Goal: Information Seeking & Learning: Learn about a topic

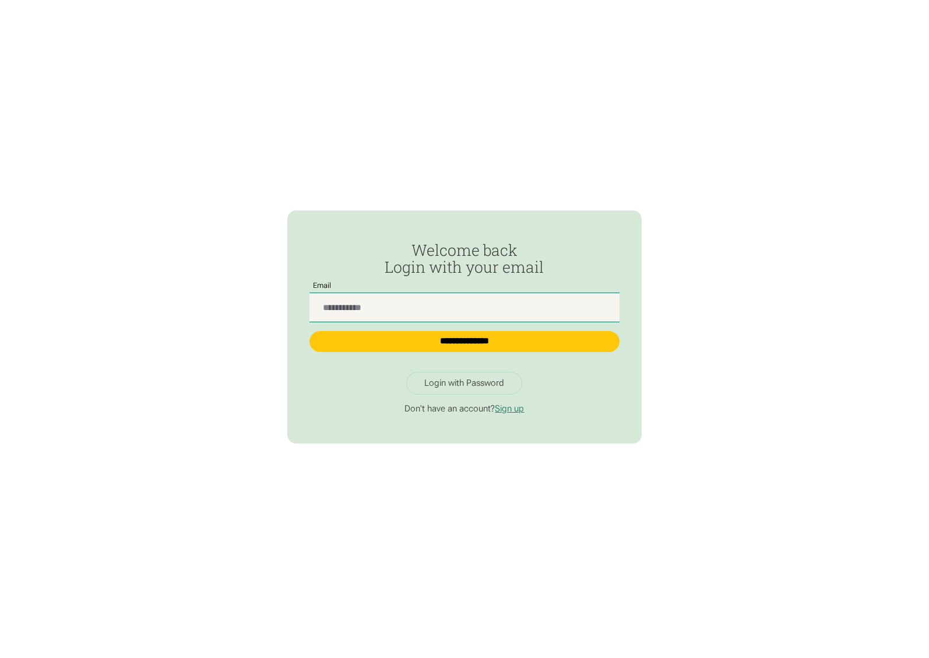
click at [431, 315] on input "Passwordless Login" at bounding box center [465, 307] width 310 height 29
type input "**********"
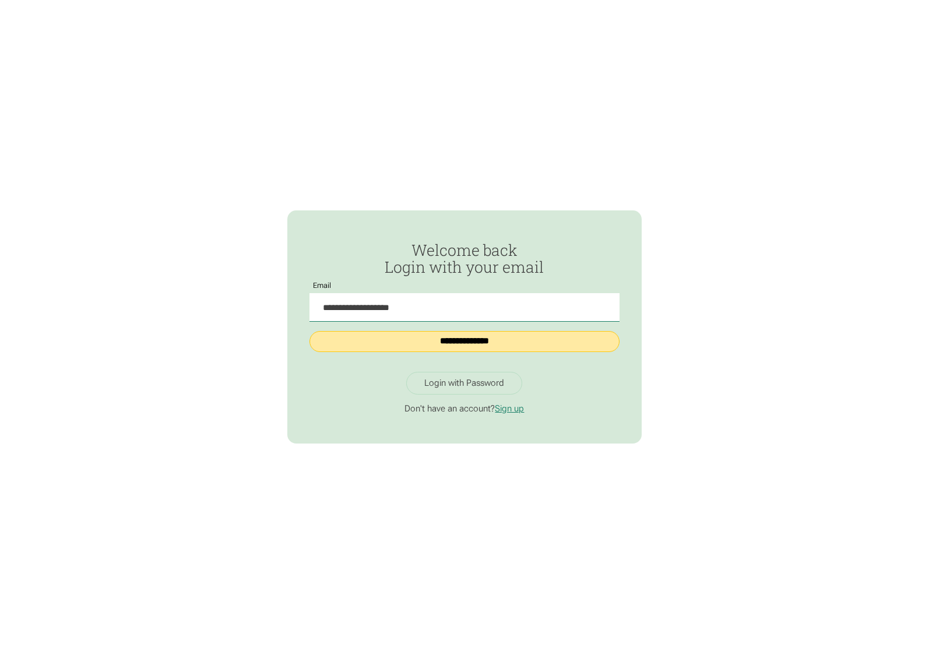
click at [449, 340] on input "**********" at bounding box center [465, 341] width 310 height 21
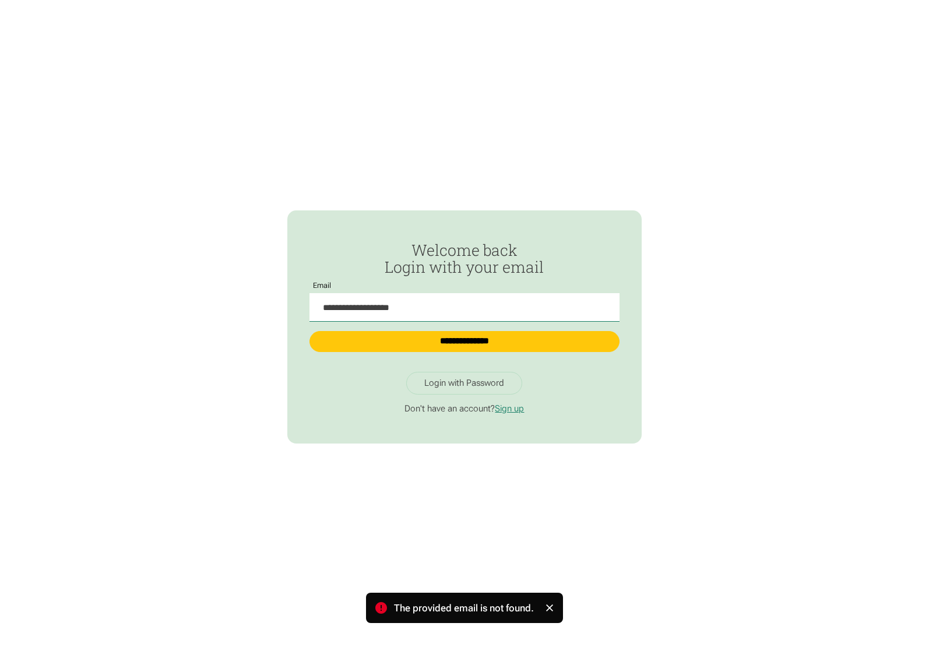
click at [148, 116] on div "**********" at bounding box center [464, 329] width 929 height 658
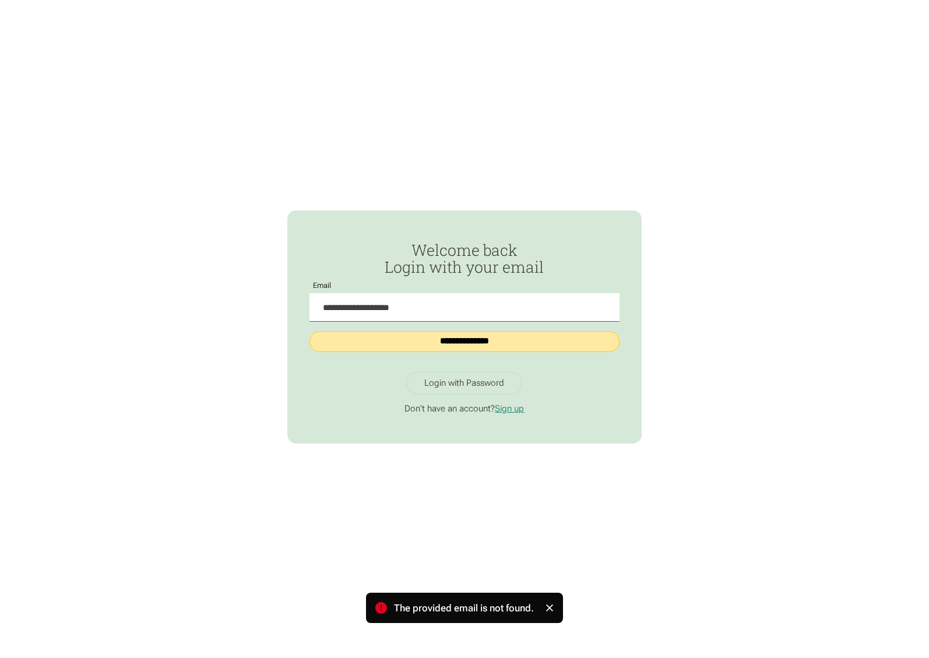
click at [414, 346] on input "**********" at bounding box center [465, 341] width 310 height 21
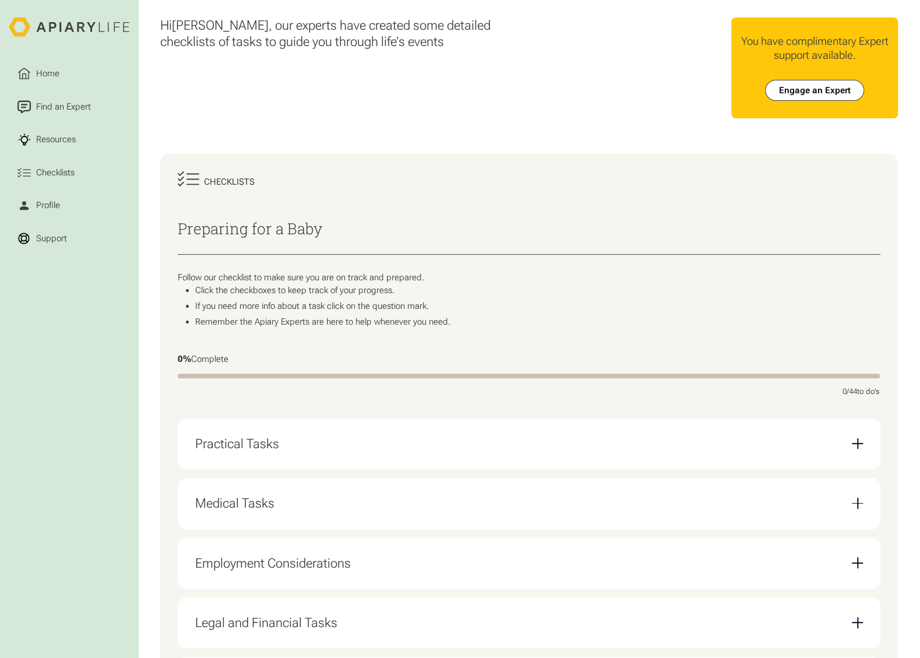
click at [904, 171] on div "Hi [PERSON_NAME] , our experts have created some detailed checklists of tasks t…" at bounding box center [529, 454] width 782 height 908
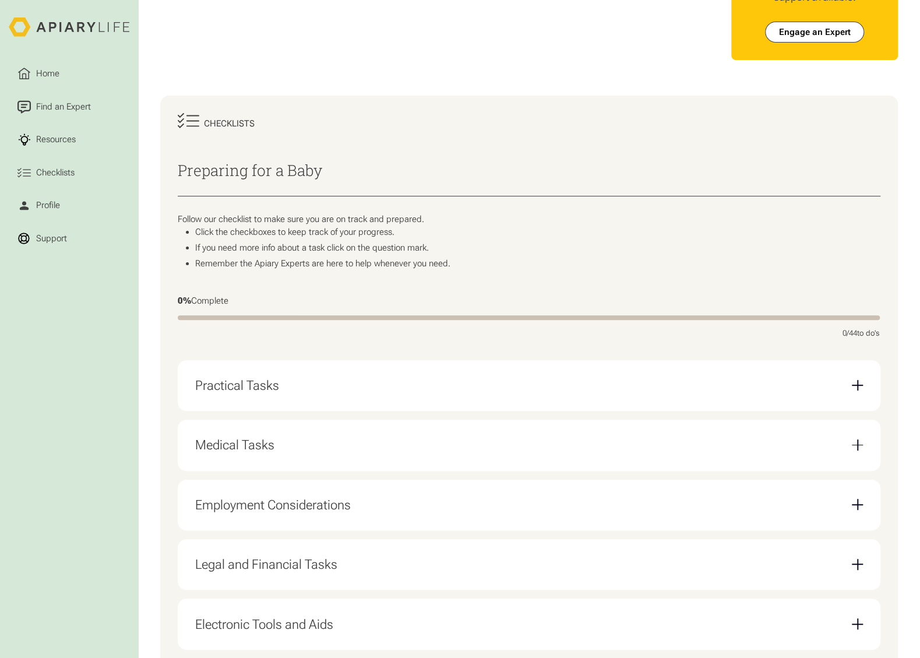
scroll to position [175, 0]
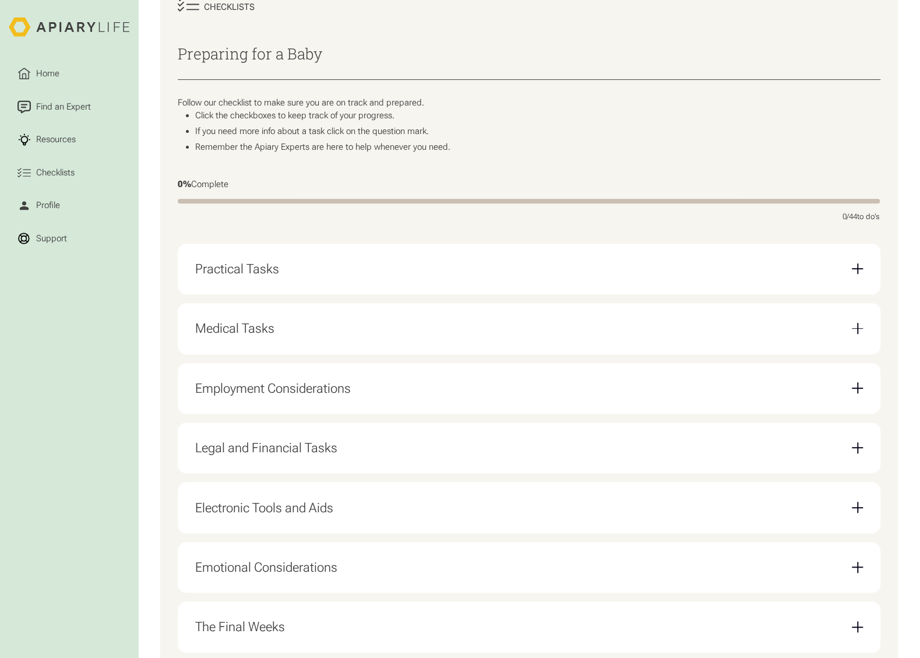
click at [471, 270] on div "Practical Tasks" at bounding box center [529, 268] width 668 height 33
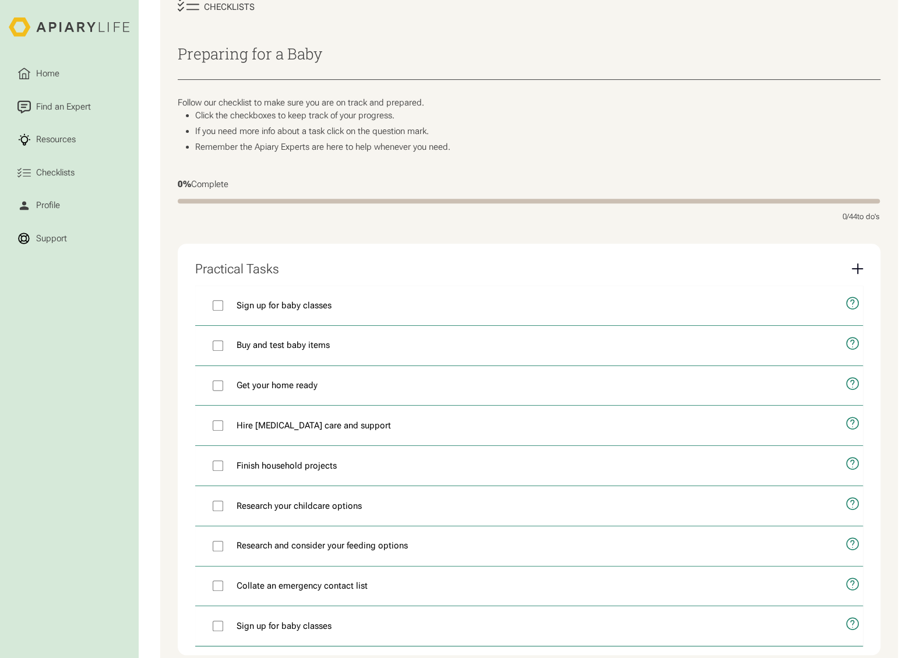
scroll to position [291, 0]
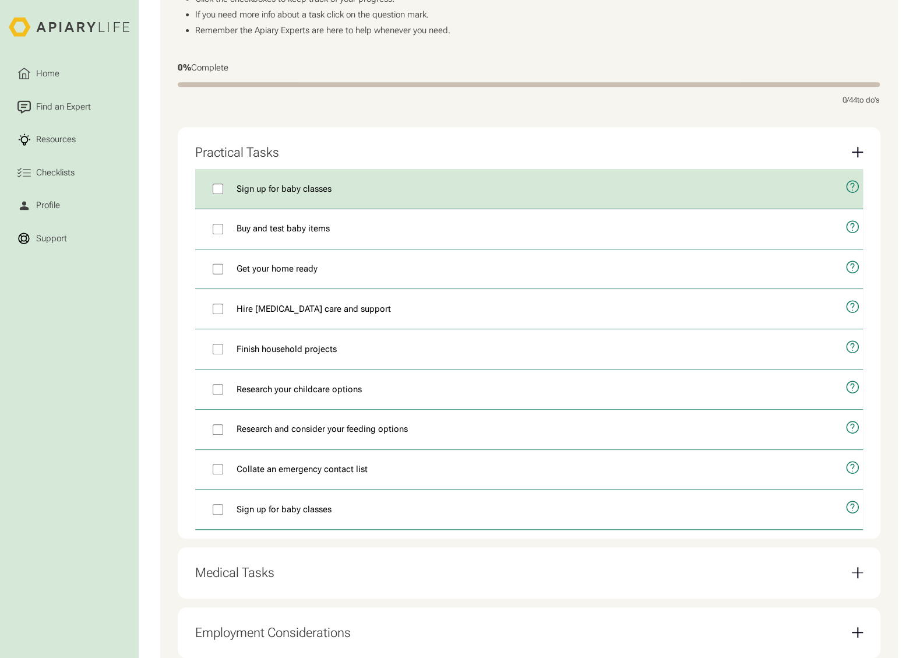
click at [847, 190] on icon "open modal" at bounding box center [853, 187] width 14 height 34
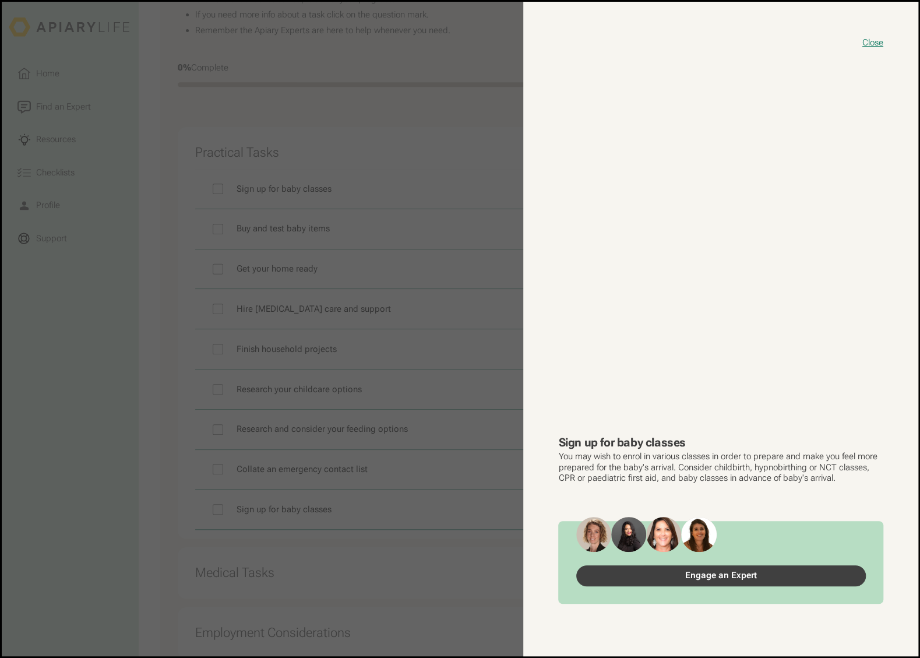
click at [741, 581] on link "Engage an Expert" at bounding box center [721, 575] width 290 height 21
click at [877, 41] on button "Close" at bounding box center [873, 43] width 21 height 12
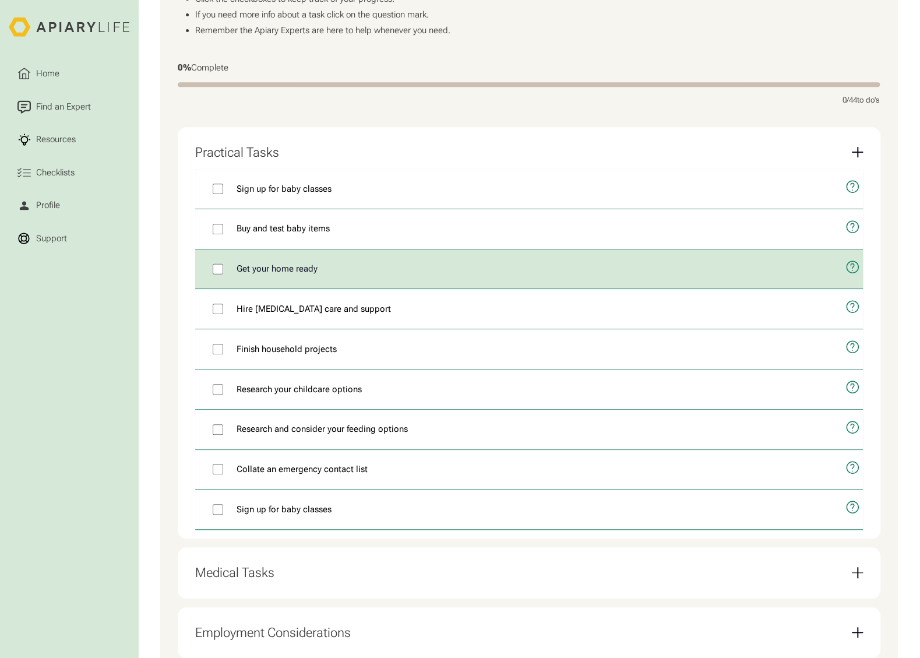
scroll to position [350, 0]
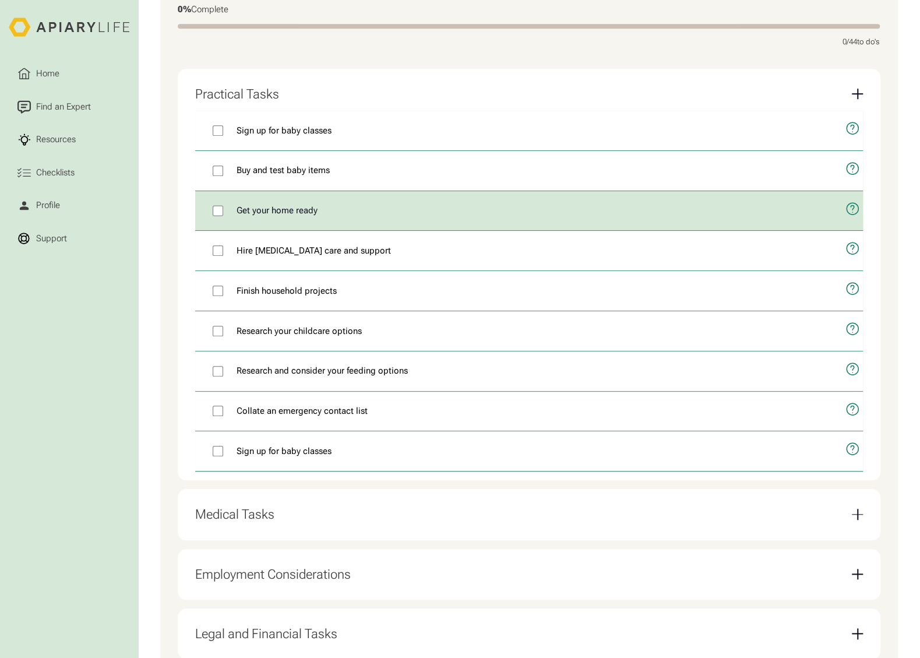
click at [757, 222] on label "Get your home ready" at bounding box center [516, 211] width 642 height 40
click at [855, 215] on icon "open modal" at bounding box center [853, 209] width 12 height 12
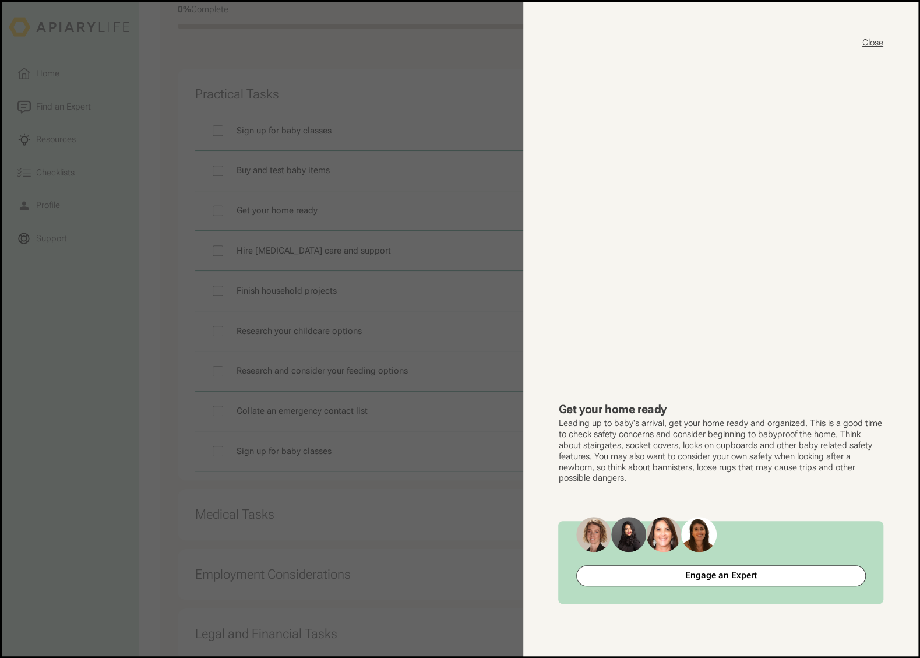
click at [867, 40] on button "Close" at bounding box center [873, 43] width 21 height 12
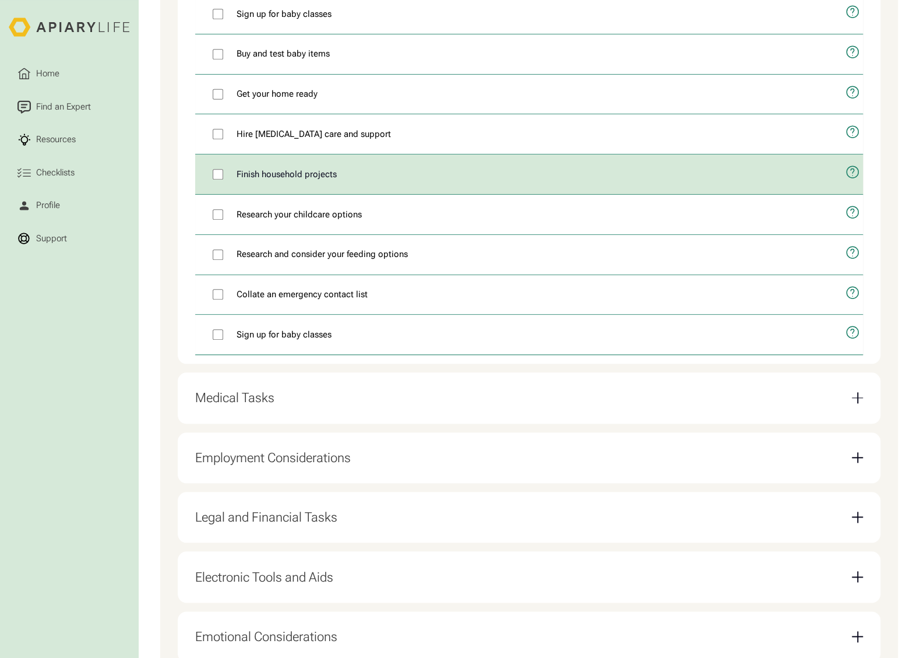
scroll to position [525, 0]
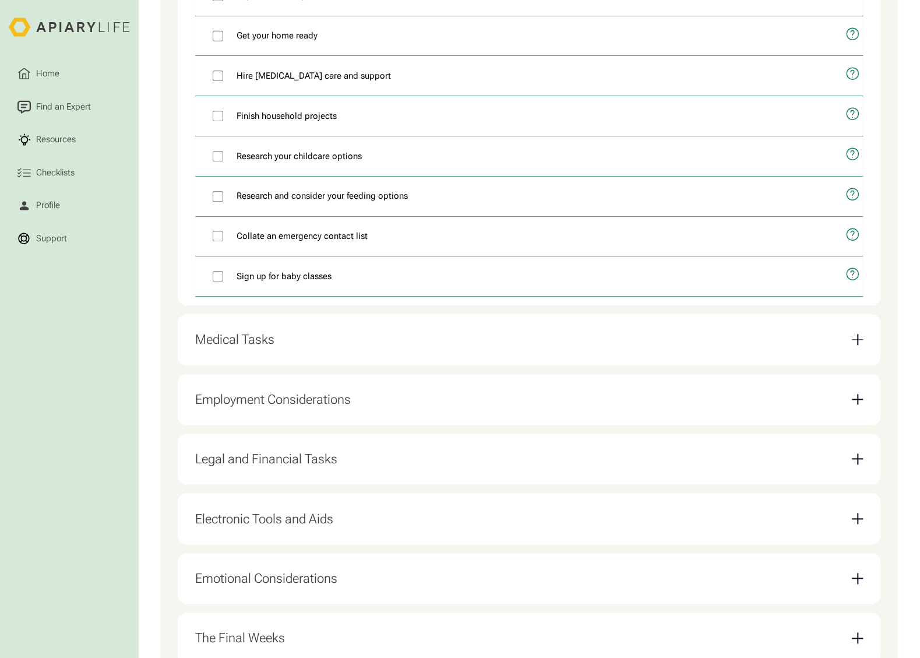
click at [339, 356] on div "Medical Tasks" at bounding box center [529, 339] width 668 height 33
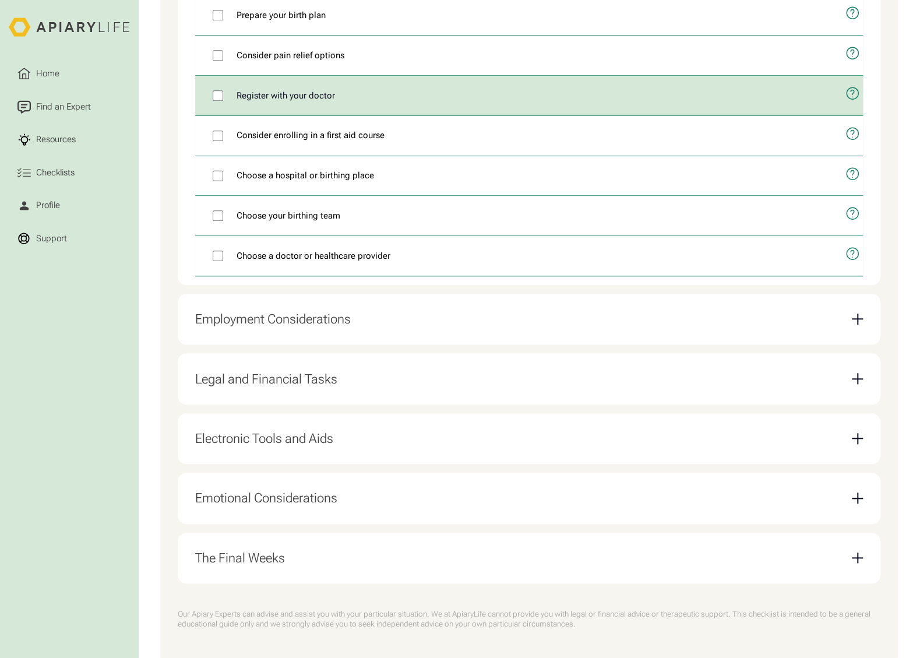
scroll to position [291, 0]
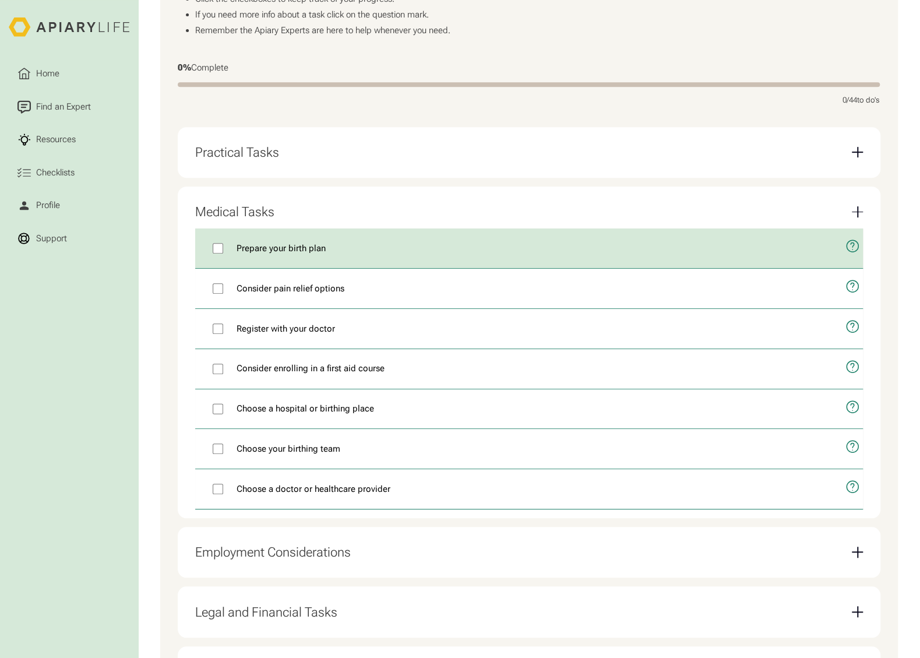
click at [849, 249] on icon "open modal" at bounding box center [853, 246] width 14 height 34
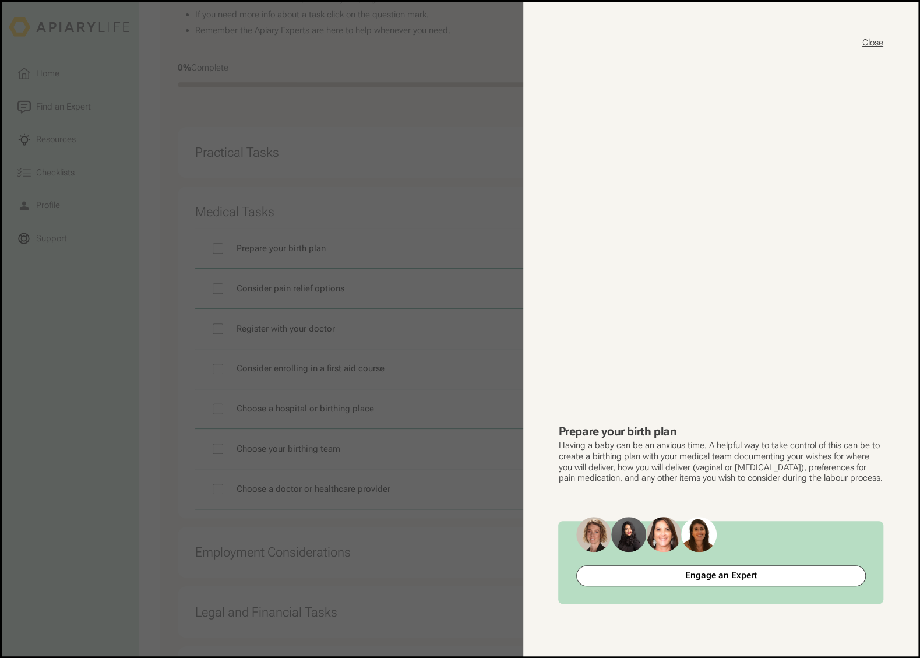
click at [874, 39] on button "Close" at bounding box center [873, 43] width 21 height 12
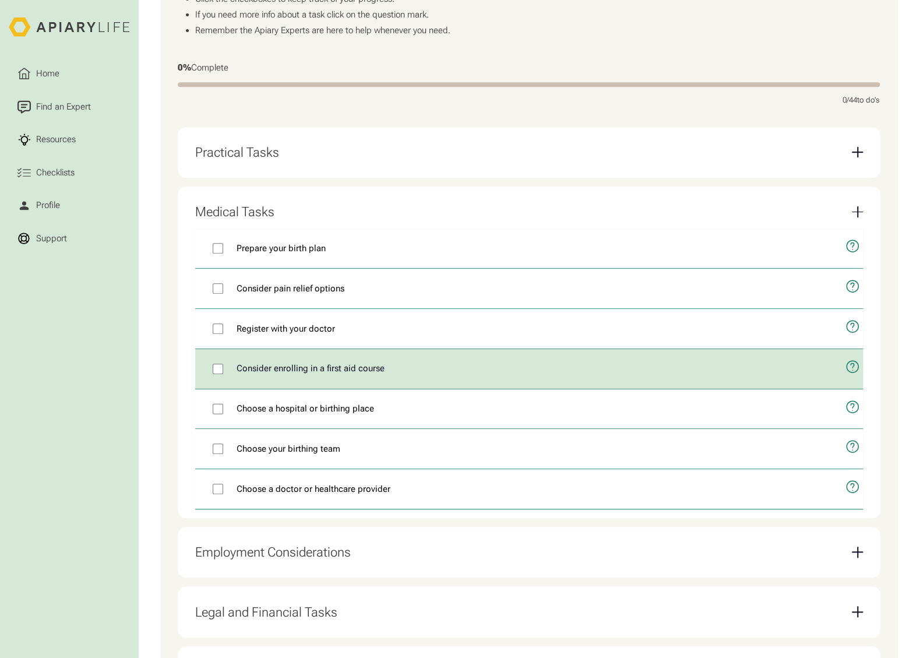
scroll to position [466, 0]
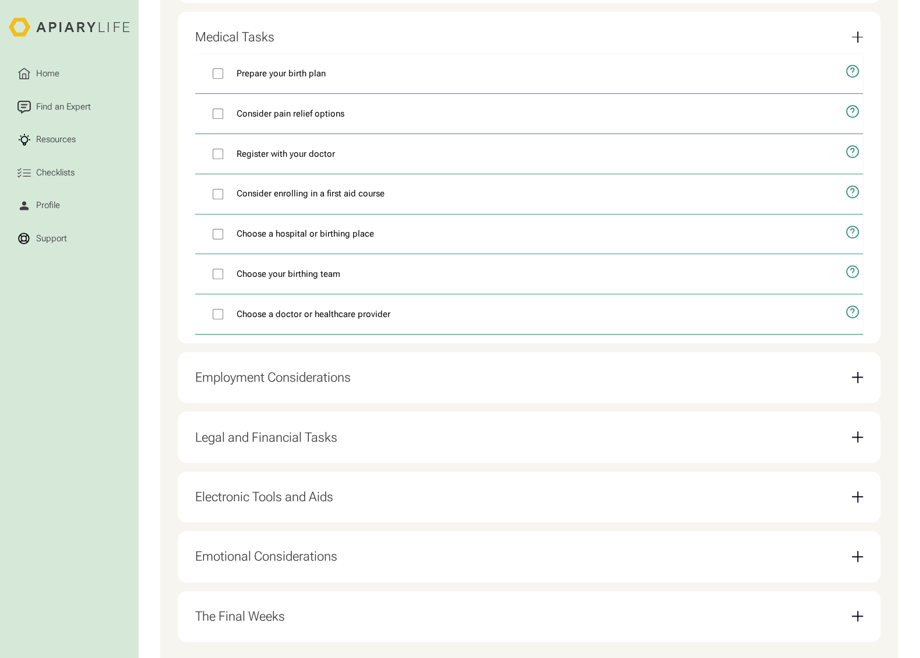
click at [848, 382] on div "Employment Considerations" at bounding box center [529, 377] width 668 height 33
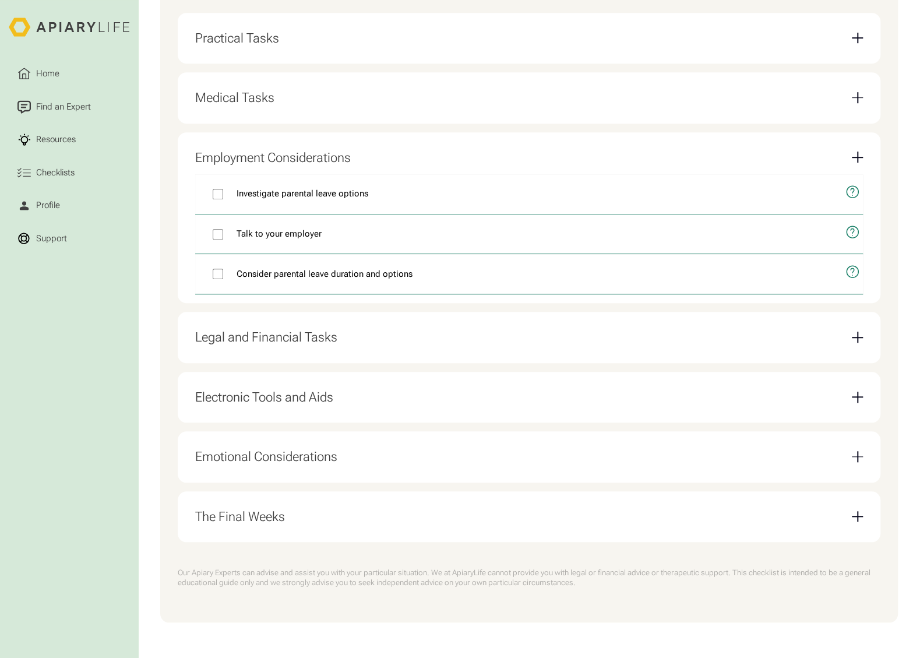
scroll to position [413, 0]
click at [332, 513] on div "The Final Weeks" at bounding box center [529, 516] width 668 height 33
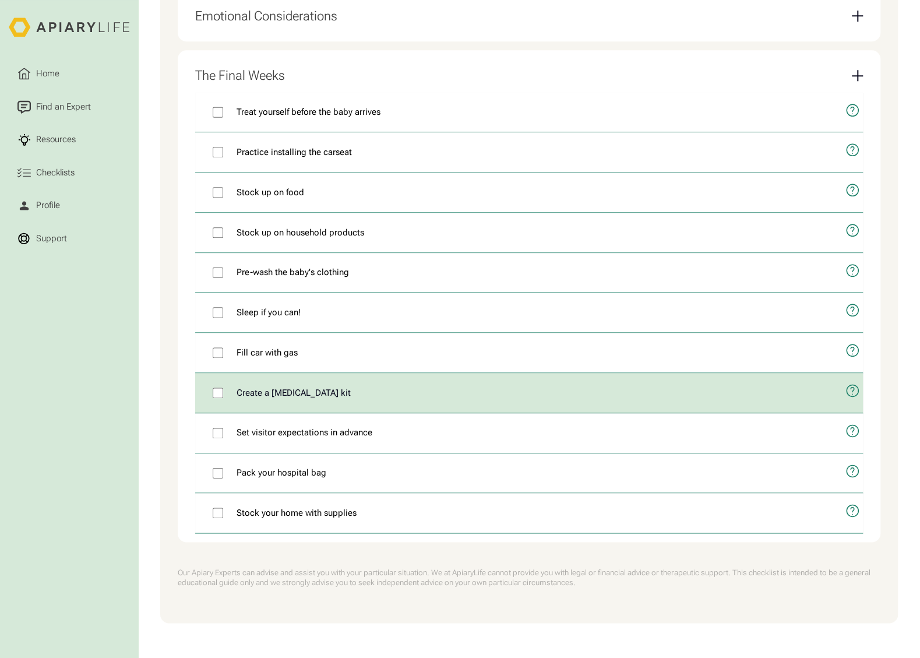
scroll to position [676, 0]
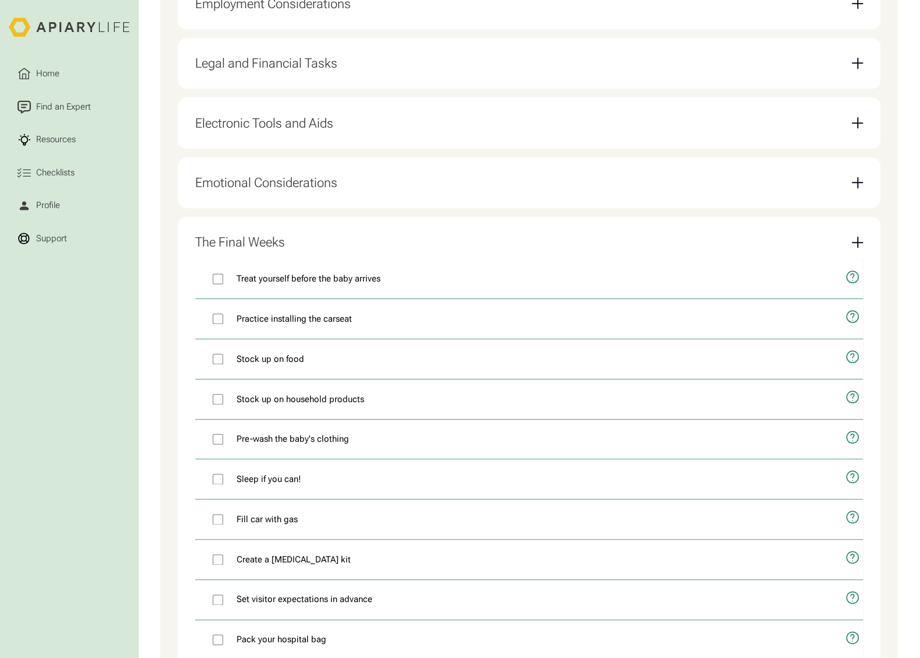
click at [331, 196] on div "Emotional Considerations" at bounding box center [529, 182] width 668 height 33
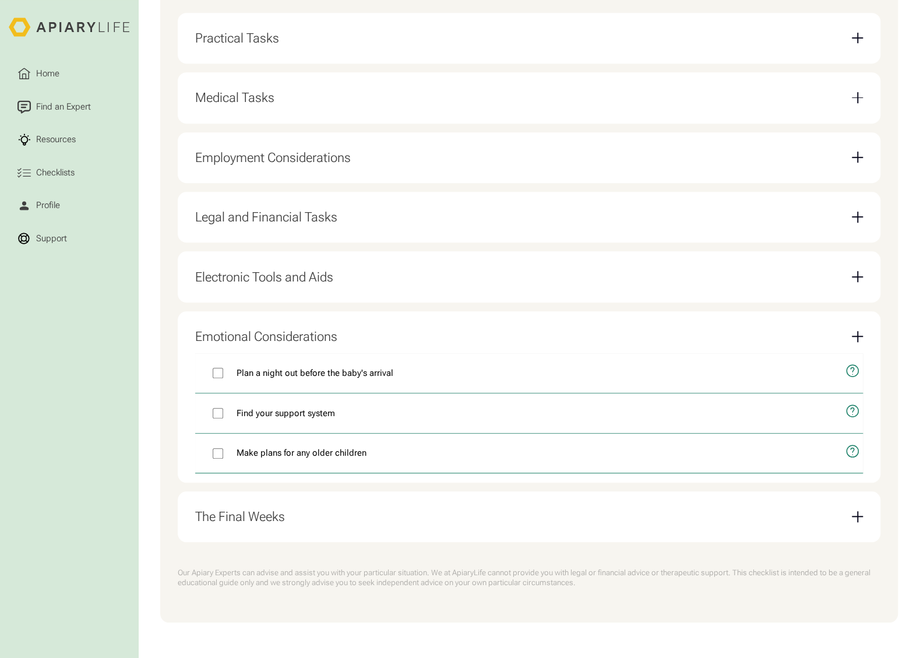
scroll to position [413, 0]
click at [859, 271] on div "Email Form" at bounding box center [857, 276] width 11 height 11
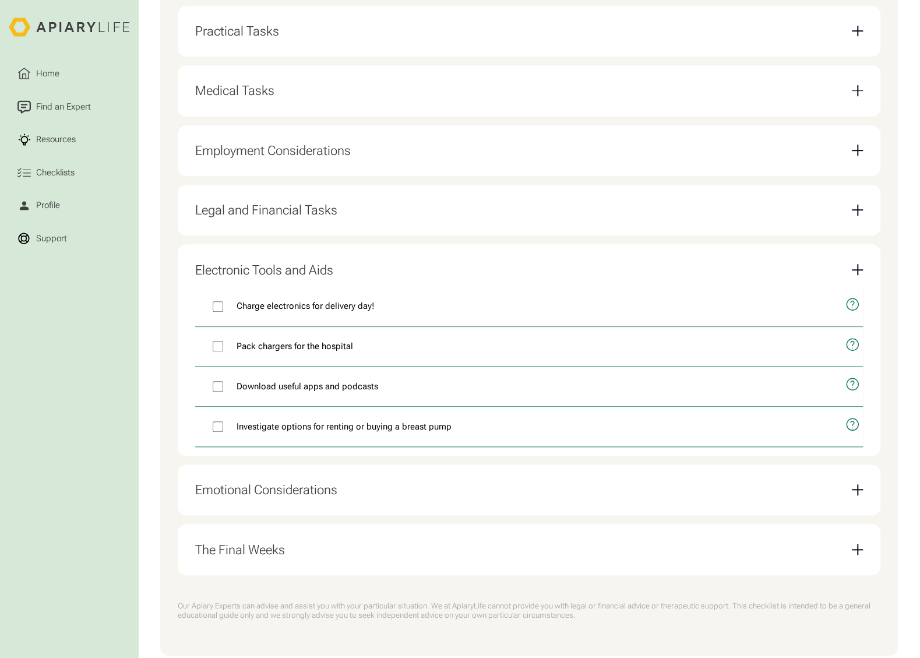
click at [859, 270] on div "Email Form" at bounding box center [857, 269] width 11 height 11
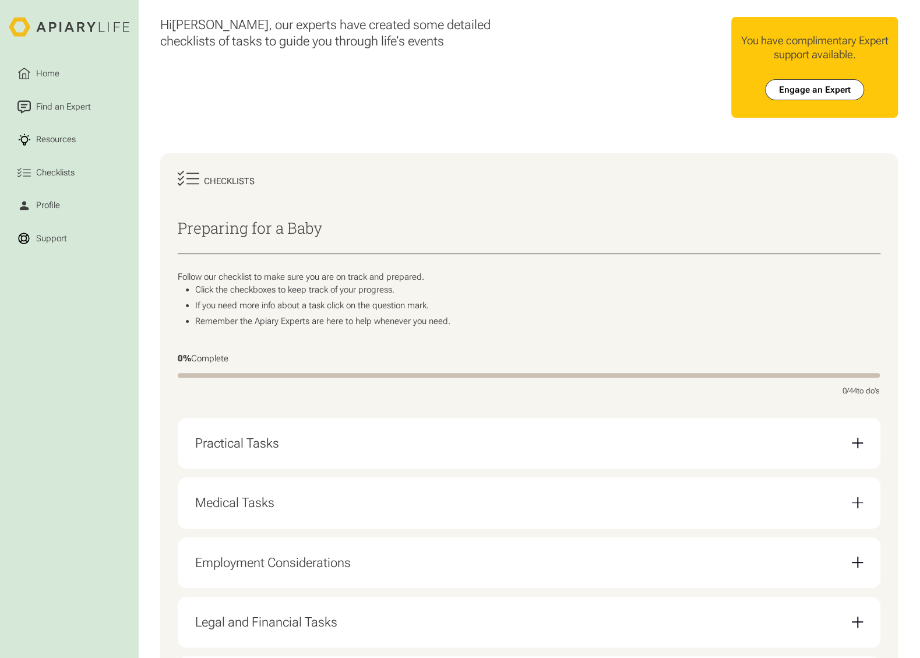
scroll to position [0, 0]
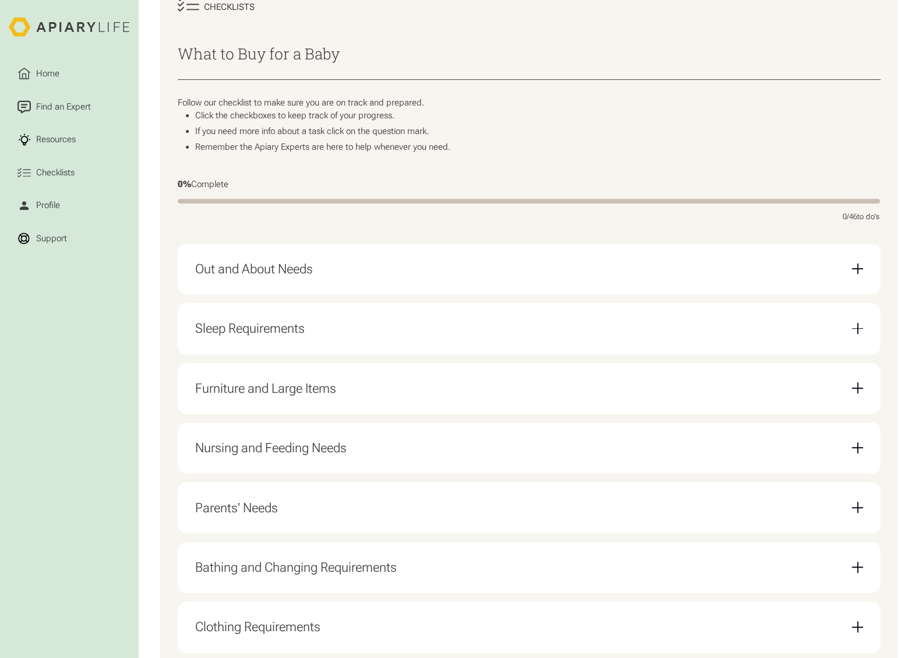
click at [284, 273] on div "Out and About Needs" at bounding box center [254, 269] width 118 height 16
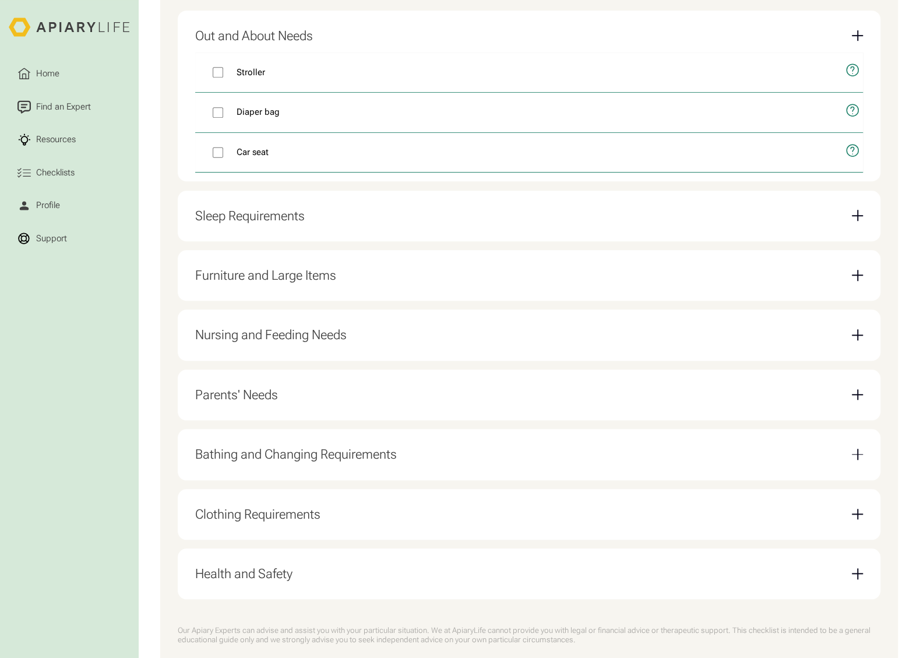
click at [289, 237] on div "Sleep Requirements Fitted crib sheets Crib or bassinet Bedding Swaddle and slee…" at bounding box center [530, 216] width 704 height 51
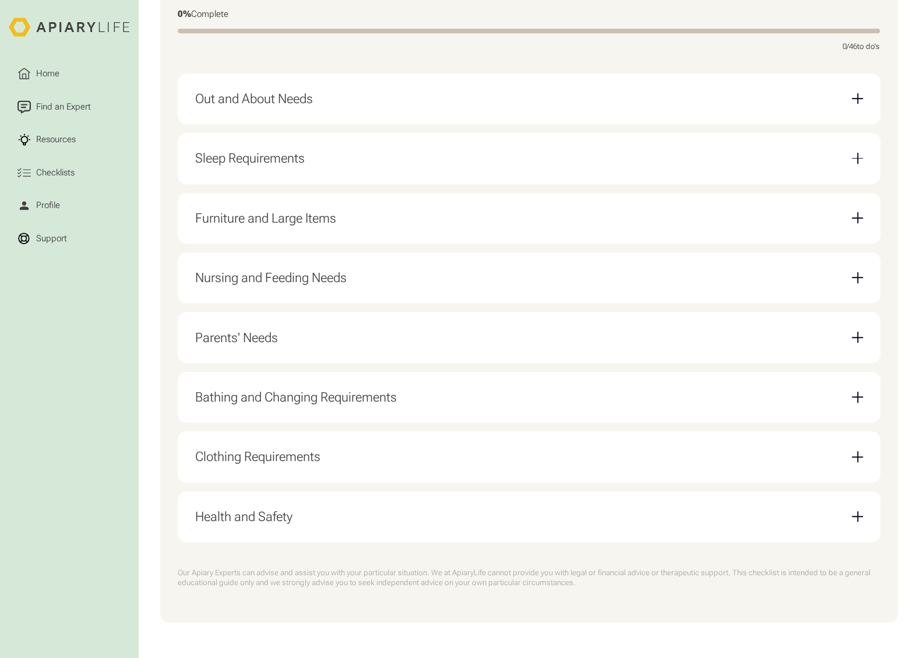
scroll to position [119, 0]
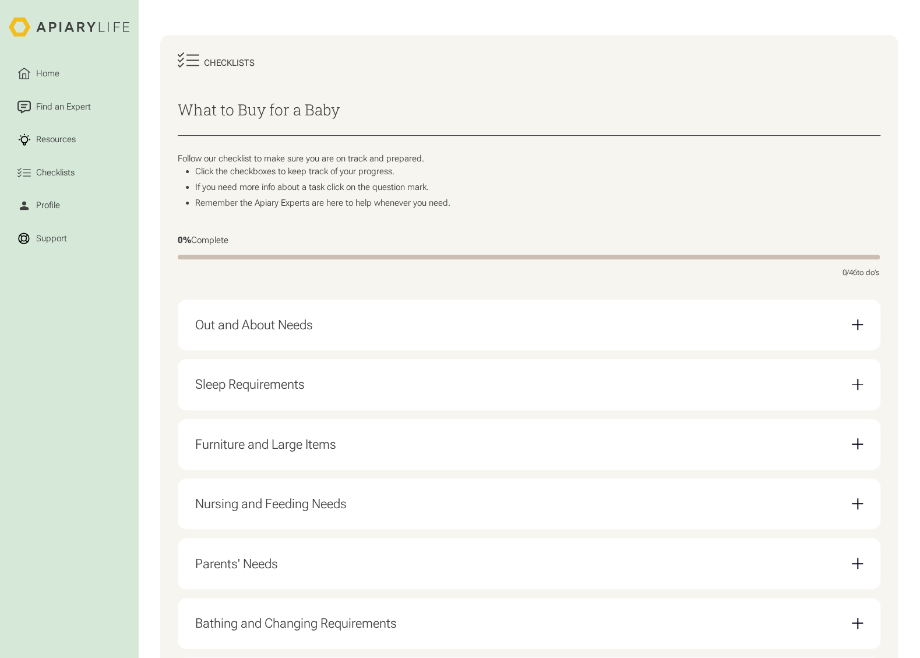
click at [325, 331] on div "Out and About Needs" at bounding box center [529, 324] width 668 height 33
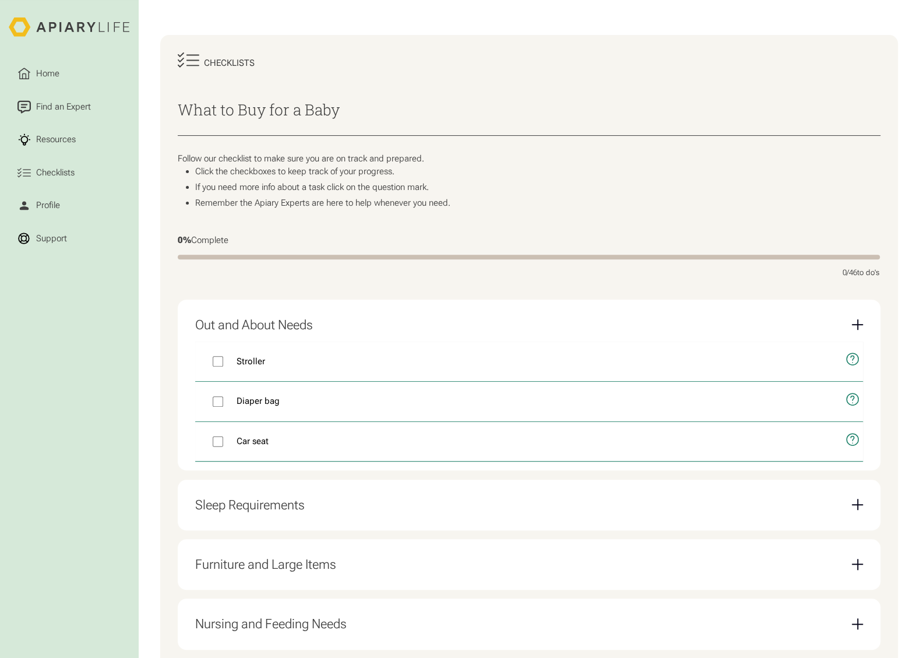
scroll to position [352, 0]
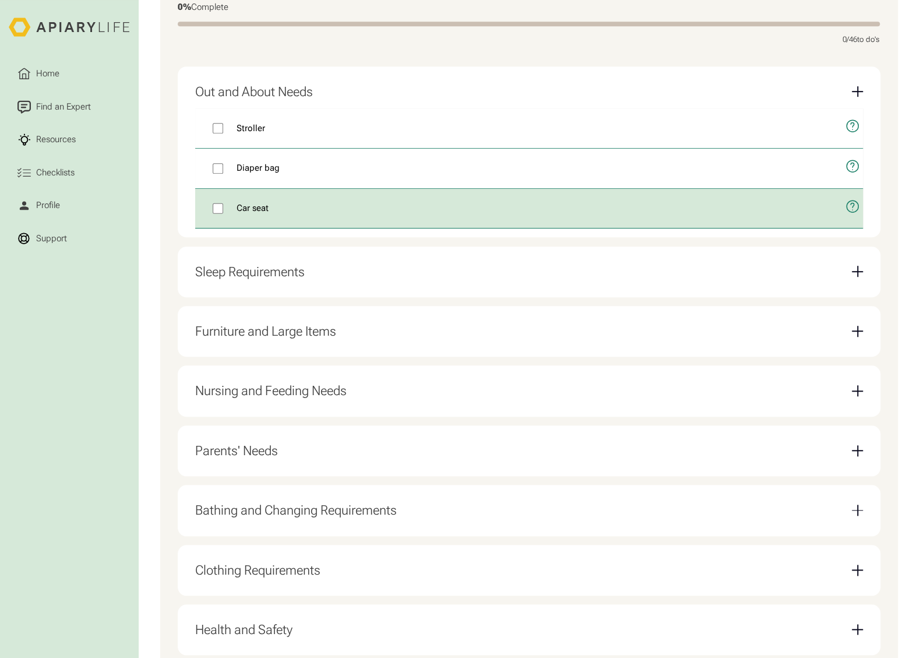
click at [319, 229] on div "Car seat" at bounding box center [529, 209] width 668 height 40
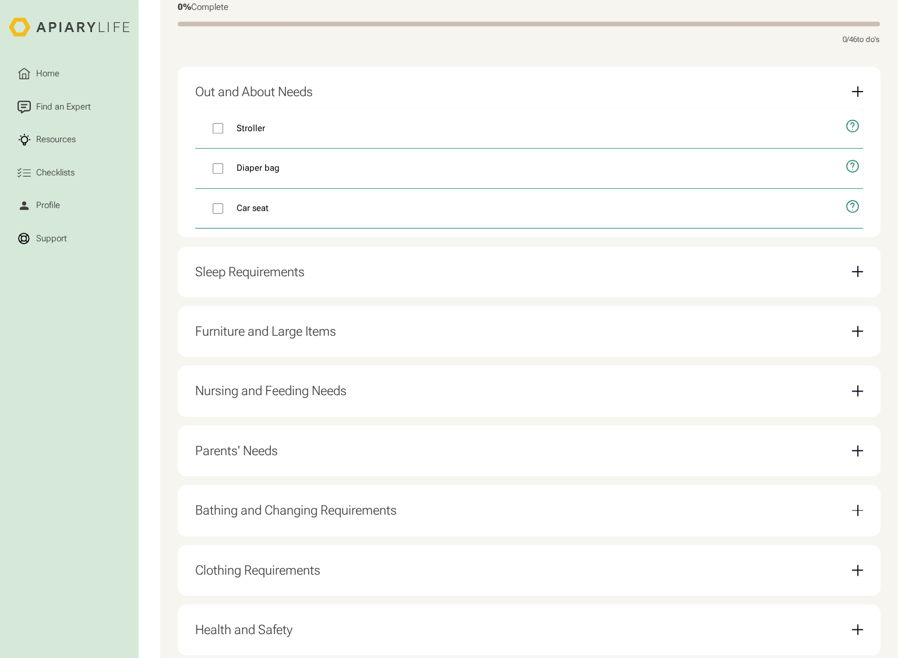
click at [325, 258] on div "Sleep Requirements Fitted crib sheets Crib or bassinet Bedding Swaddle and slee…" at bounding box center [530, 272] width 704 height 51
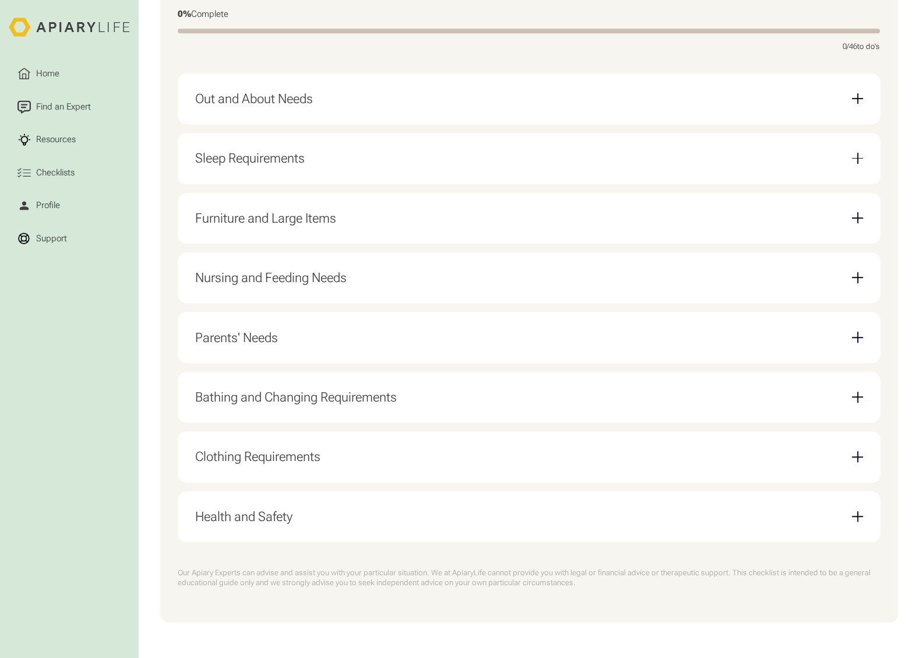
click at [318, 175] on div "Sleep Requirements Fitted crib sheets Crib or bassinet Bedding Swaddle and slee…" at bounding box center [530, 158] width 704 height 51
click at [319, 155] on div "Sleep Requirements" at bounding box center [529, 158] width 668 height 33
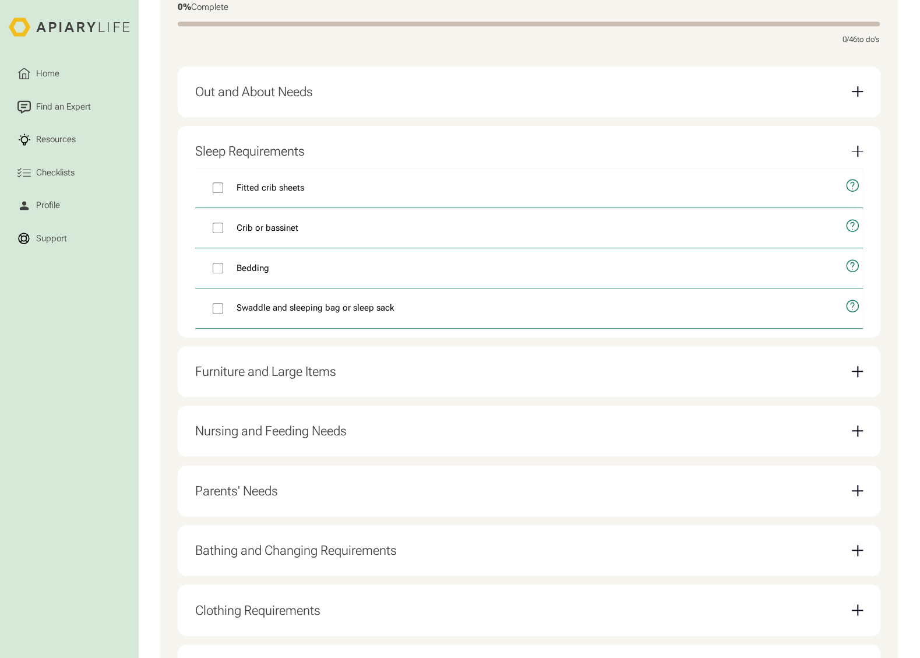
click at [319, 155] on div "Sleep Requirements" at bounding box center [529, 151] width 668 height 33
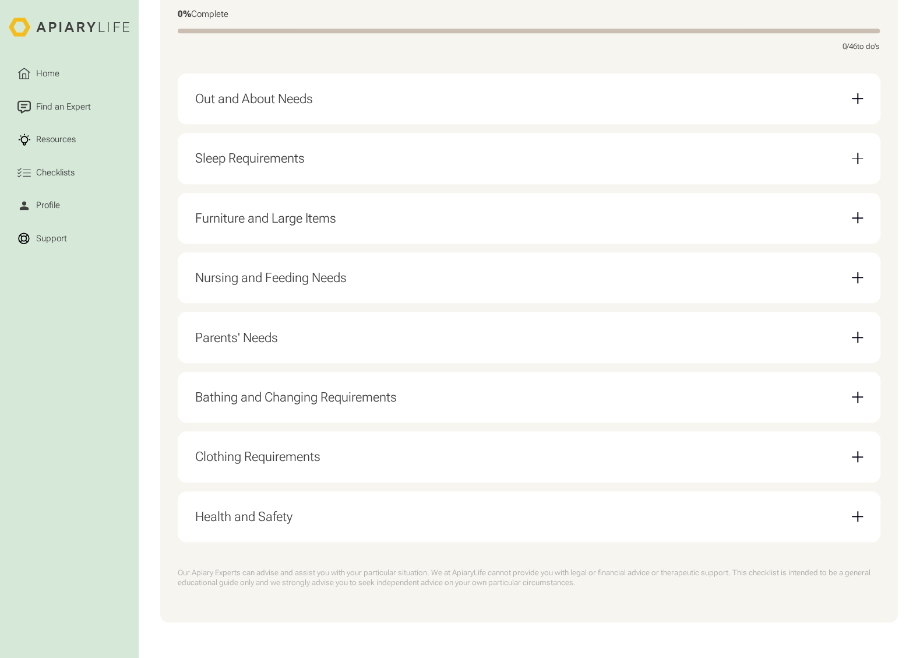
click at [333, 218] on div "Furniture and Large Items" at bounding box center [265, 218] width 141 height 16
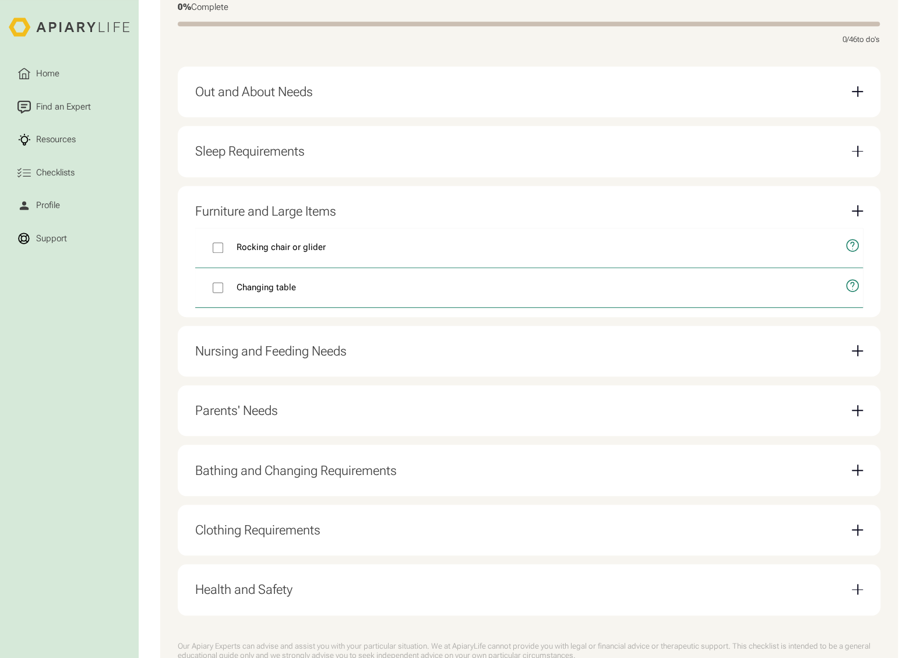
scroll to position [433, 0]
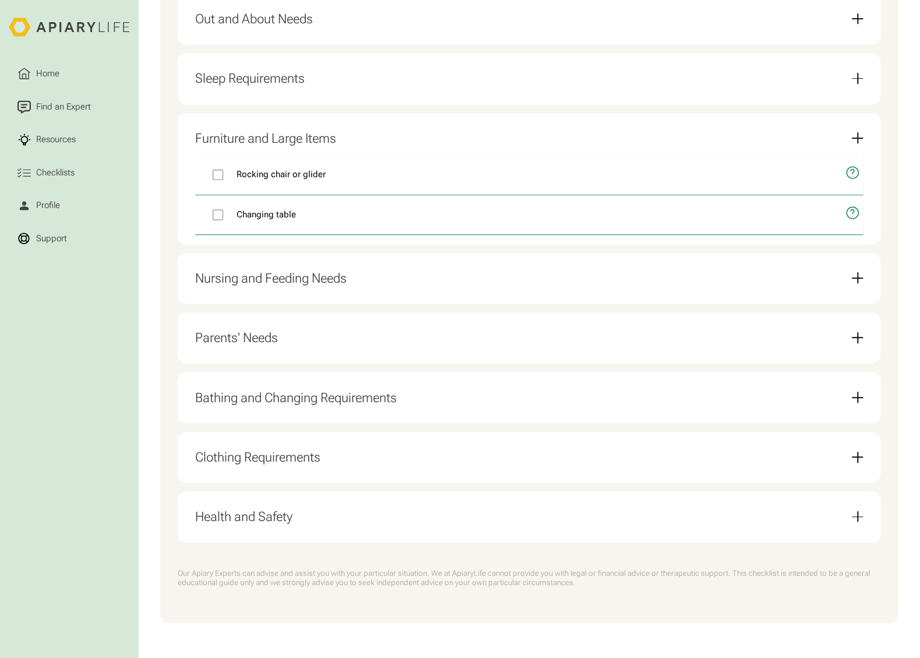
click at [335, 263] on div "Nursing and Feeding Needs" at bounding box center [529, 278] width 668 height 33
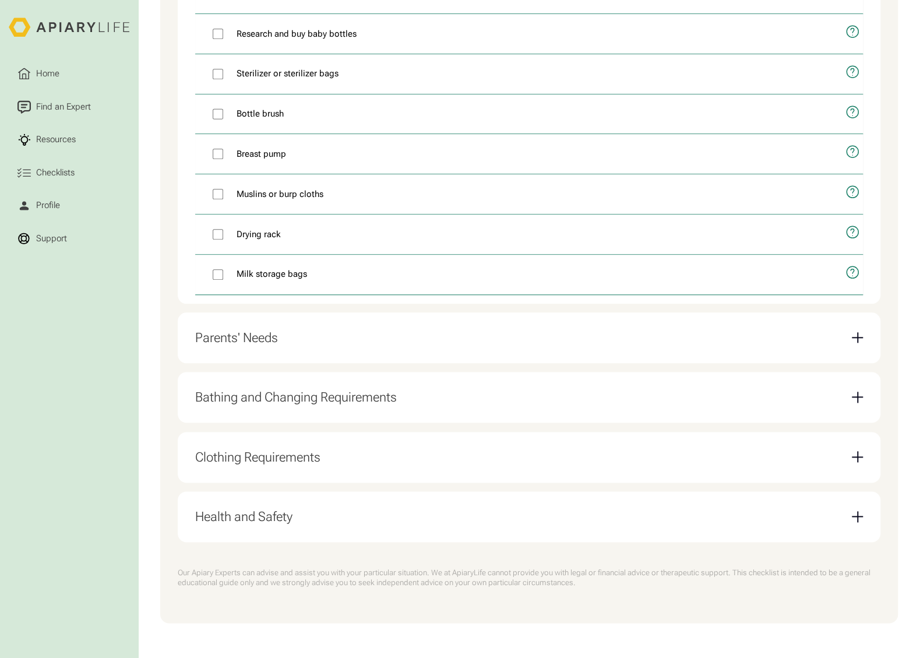
click at [333, 343] on div "Parents' Needs" at bounding box center [529, 337] width 668 height 33
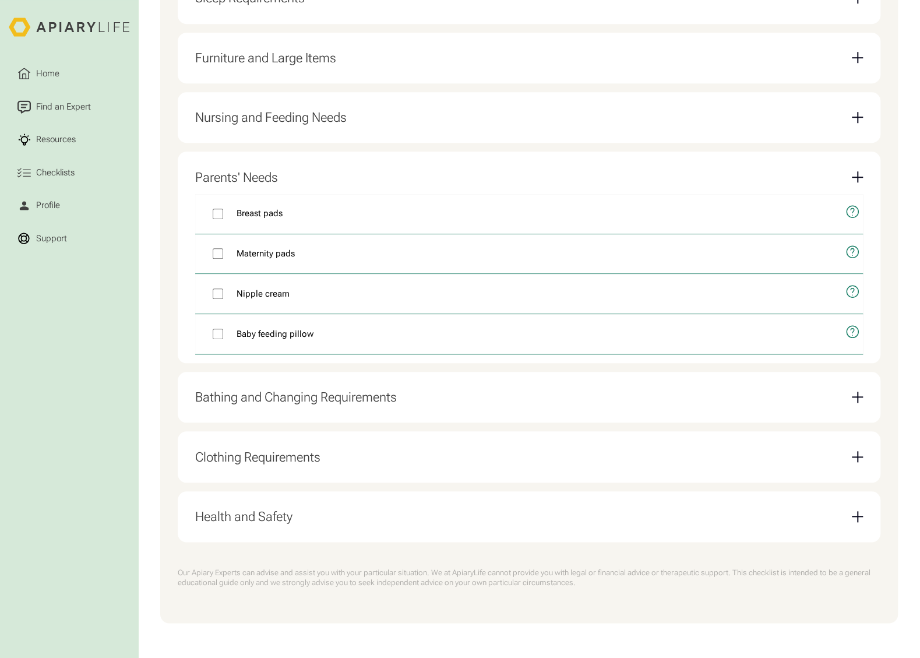
click at [314, 382] on div "Bathing and Changing Requirements" at bounding box center [529, 397] width 668 height 33
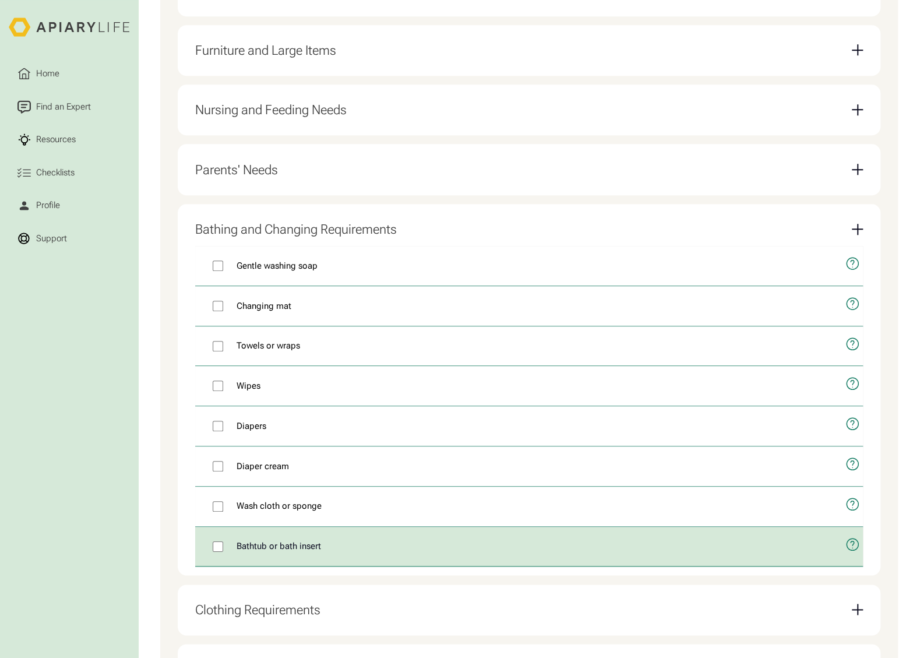
scroll to position [674, 0]
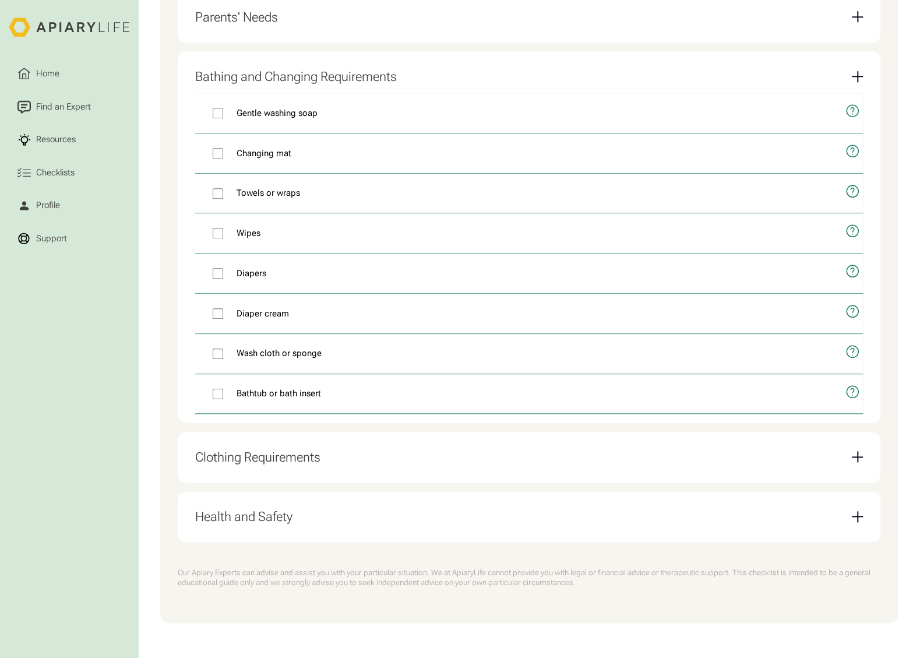
click at [305, 449] on div "Clothing Requirements" at bounding box center [257, 457] width 125 height 16
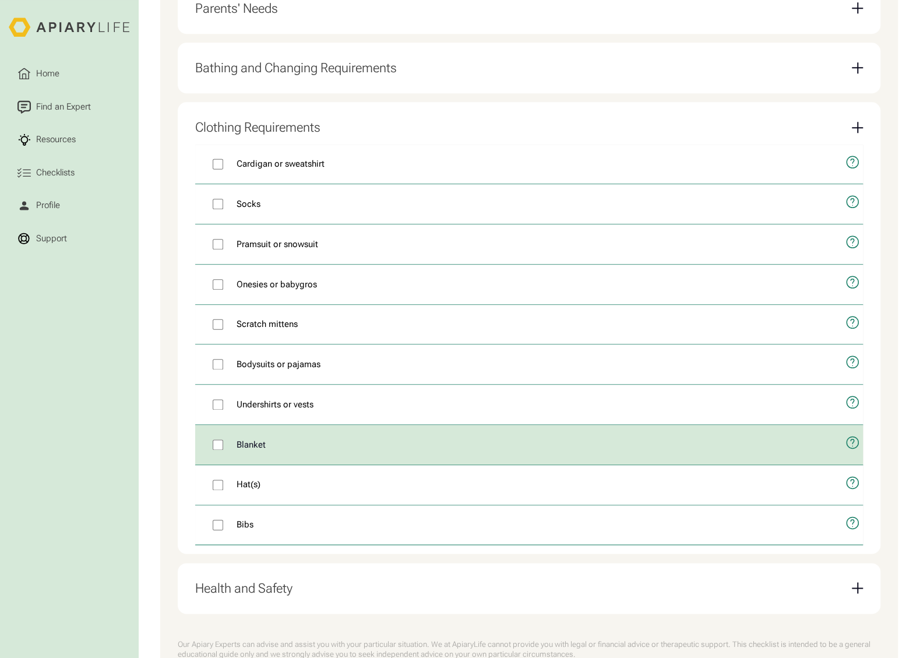
scroll to position [755, 0]
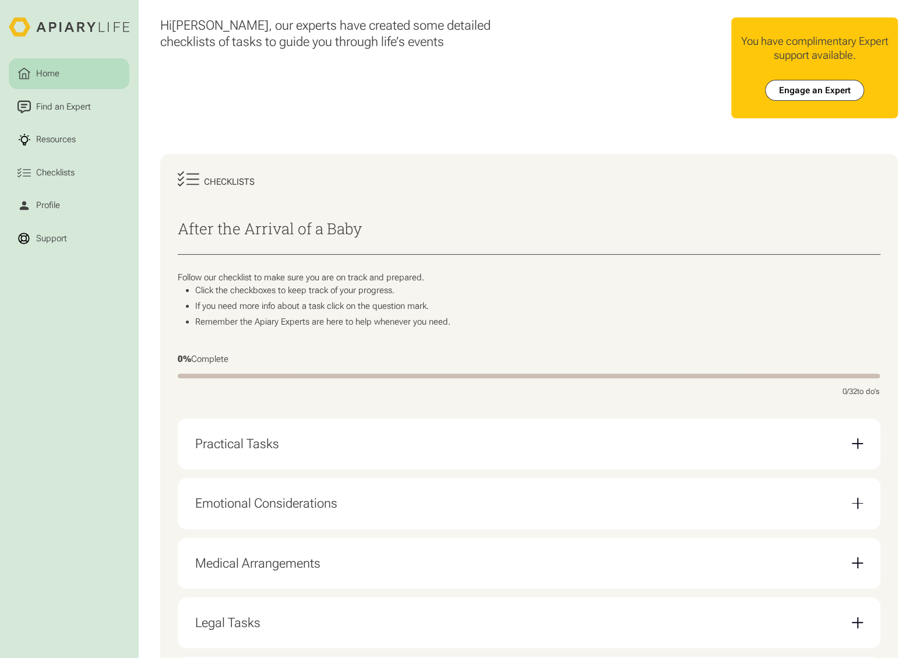
click at [74, 72] on link "Home" at bounding box center [69, 73] width 121 height 31
click at [69, 71] on link "Home" at bounding box center [69, 73] width 121 height 31
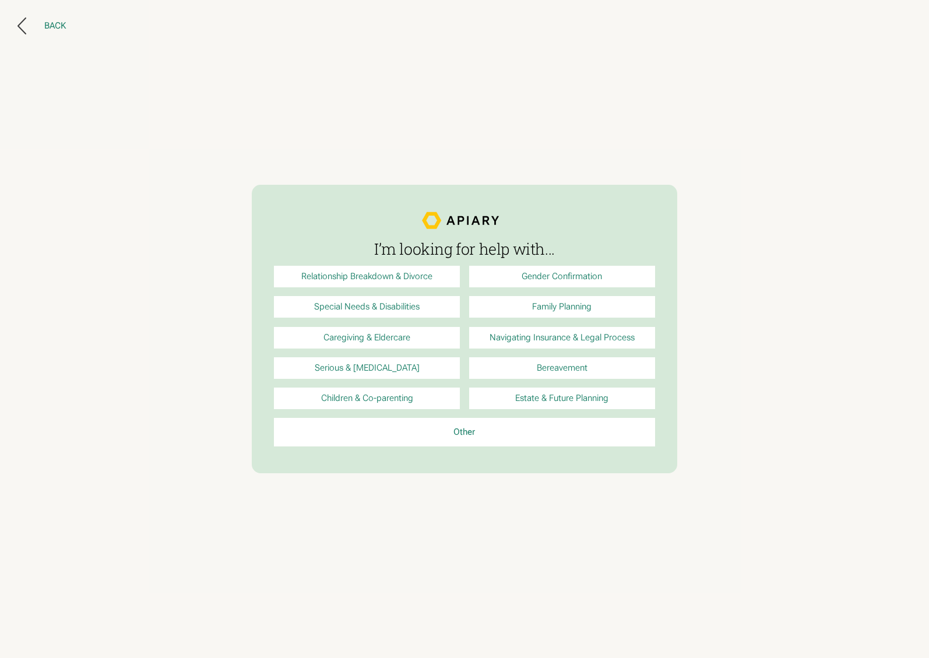
click at [24, 26] on icon at bounding box center [21, 25] width 9 height 17
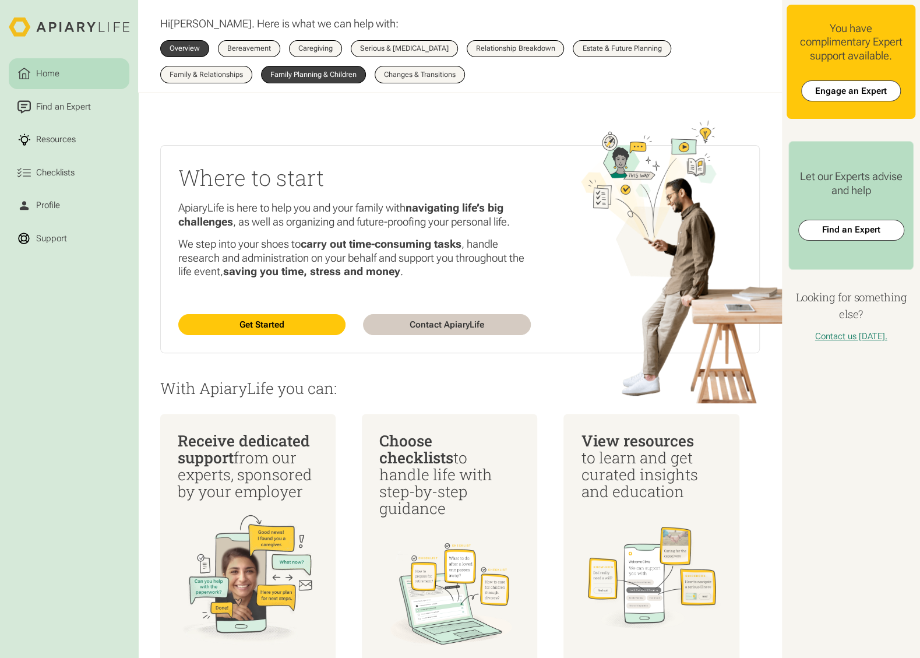
click at [305, 78] on div "Family Planning & Children" at bounding box center [313, 74] width 86 height 7
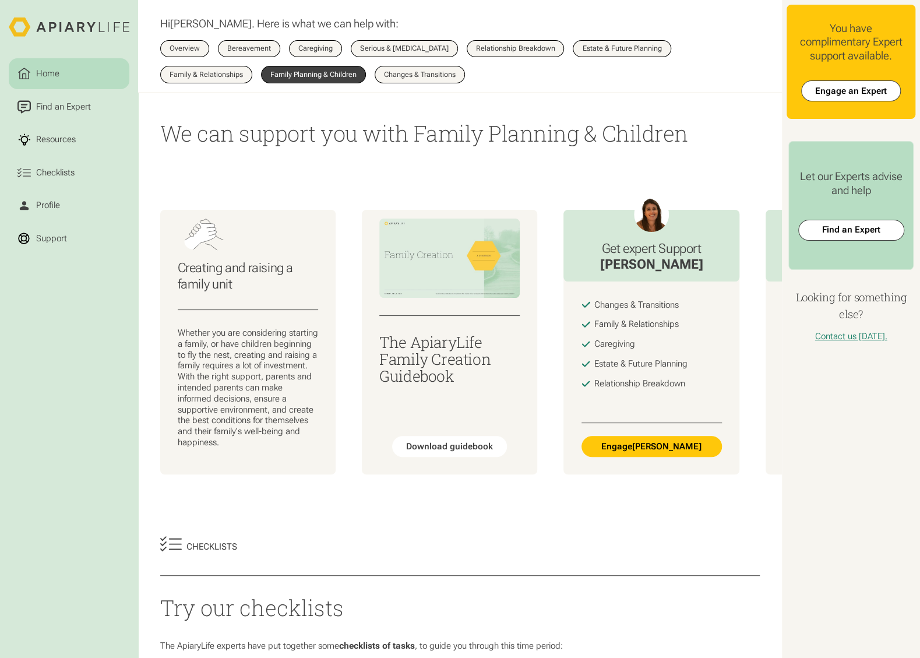
scroll to position [350, 0]
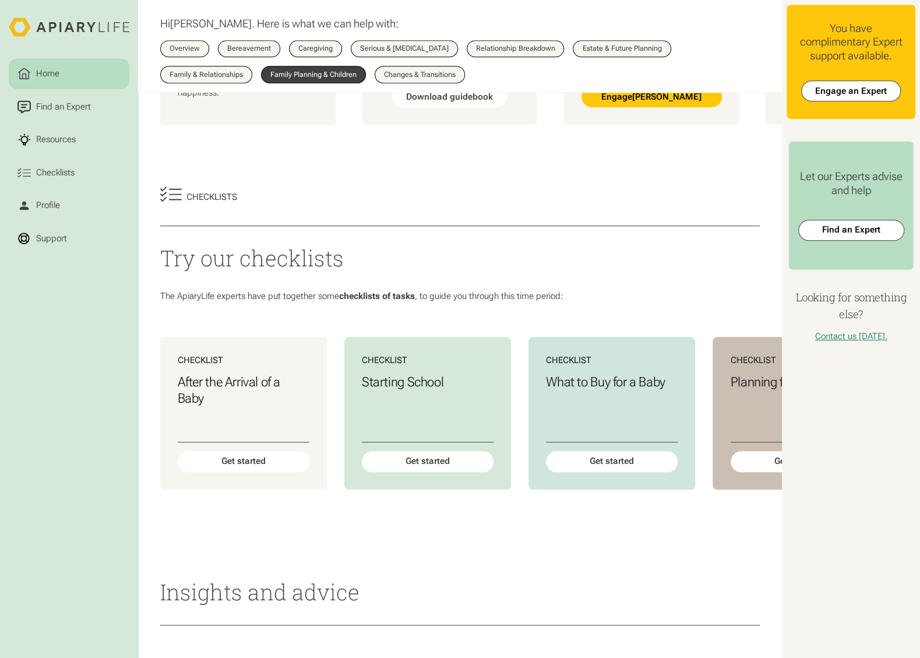
click at [385, 551] on div "Checklists Try our checklists The ApiaryLife experts have put together some che…" at bounding box center [460, 355] width 644 height 391
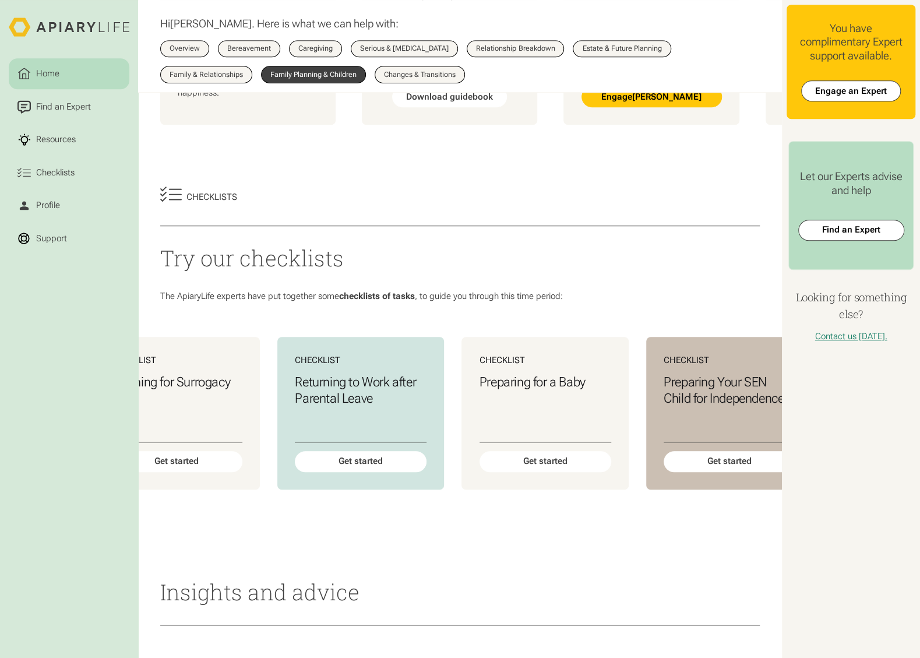
scroll to position [674, 0]
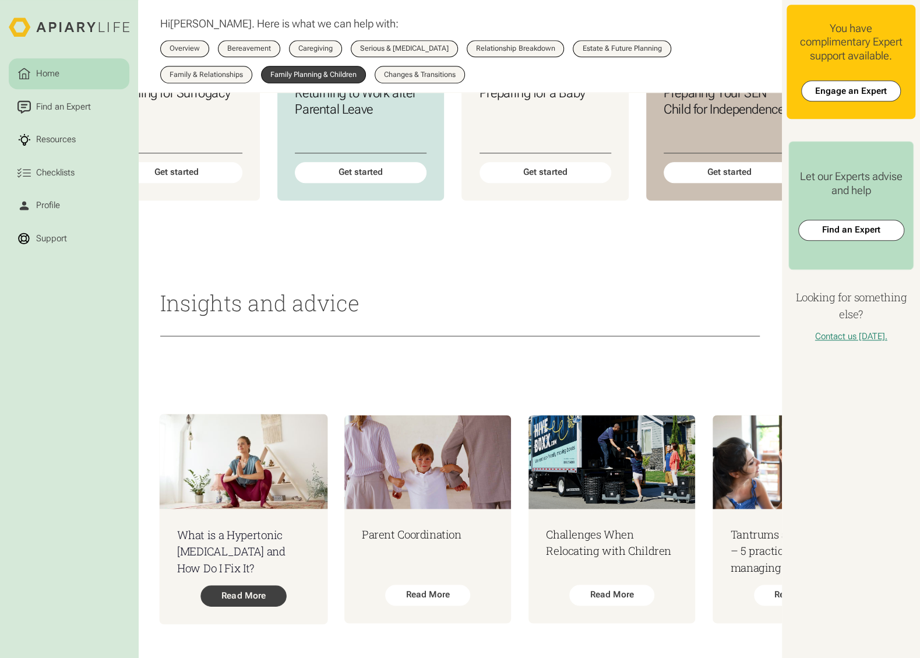
click at [235, 588] on div "Read More" at bounding box center [244, 595] width 86 height 21
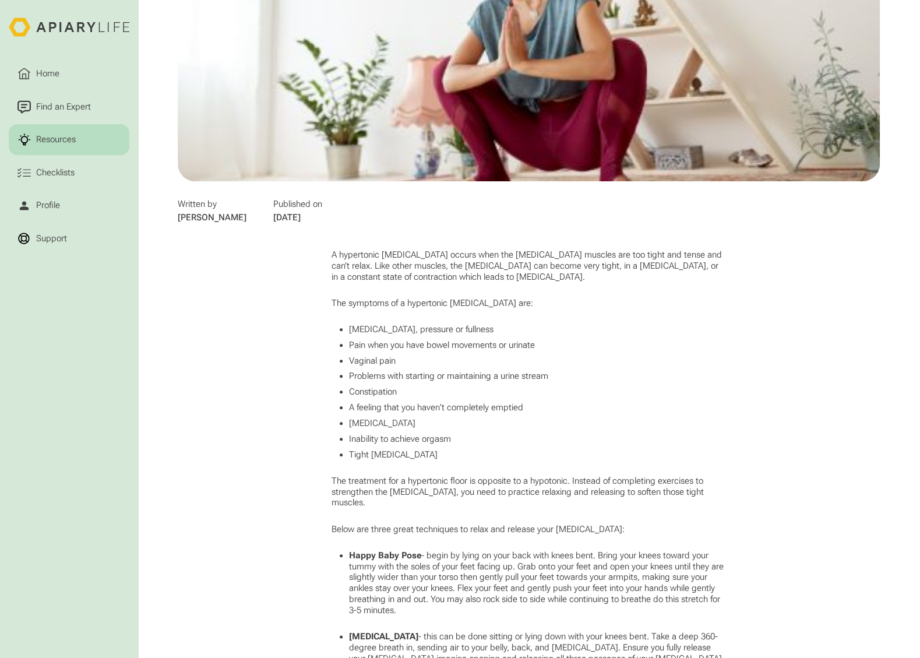
scroll to position [525, 0]
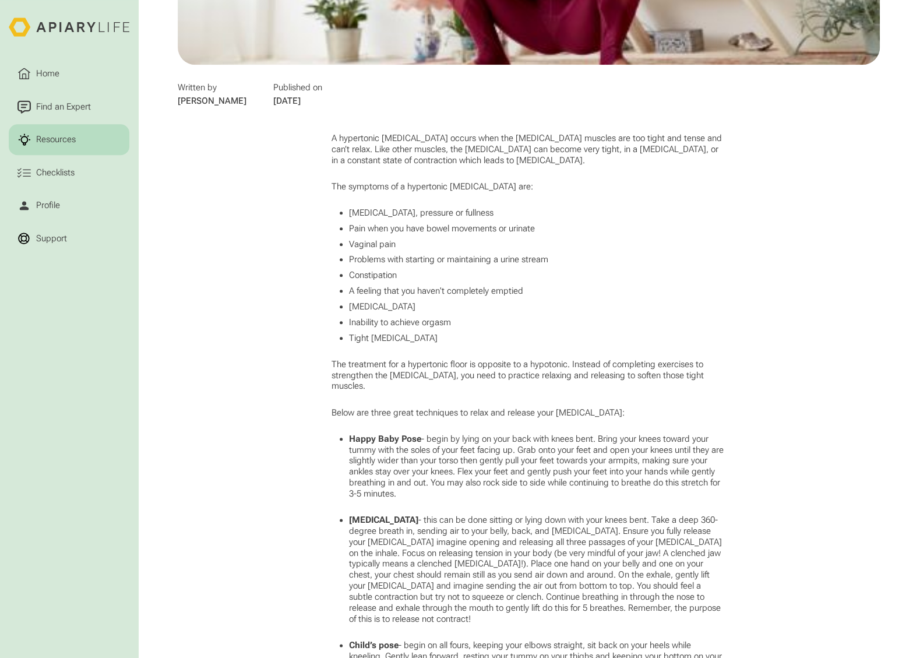
drag, startPoint x: 241, startPoint y: 552, endPoint x: 290, endPoint y: 242, distance: 313.5
click at [290, 242] on div "A hypertonic [MEDICAL_DATA] occurs when the [MEDICAL_DATA] muscles are too tigh…" at bounding box center [529, 623] width 782 height 981
click at [902, 378] on div "A hypertonic [MEDICAL_DATA] occurs when the [MEDICAL_DATA] muscles are too tigh…" at bounding box center [529, 623] width 782 height 981
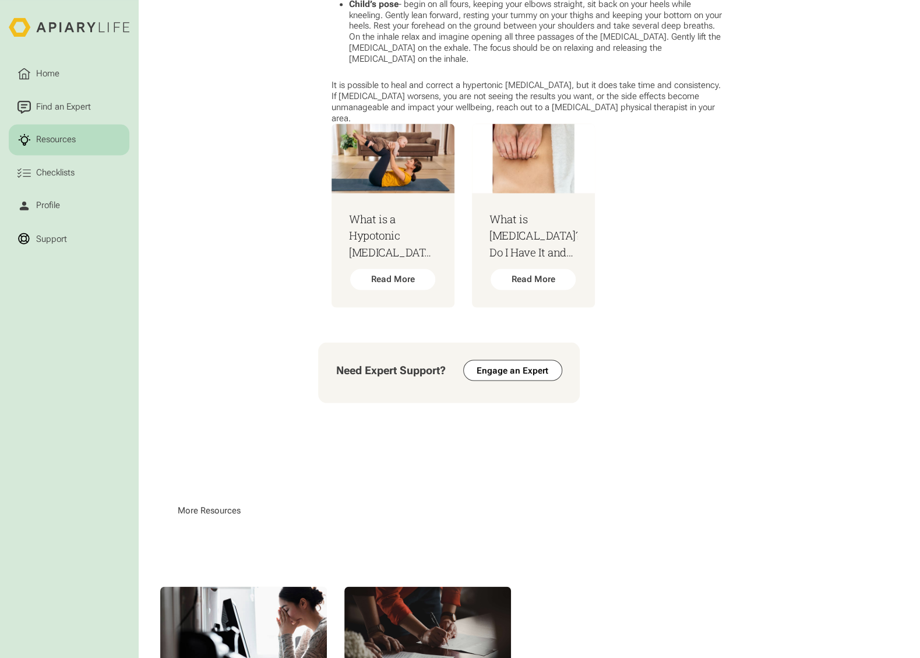
scroll to position [1307, 0]
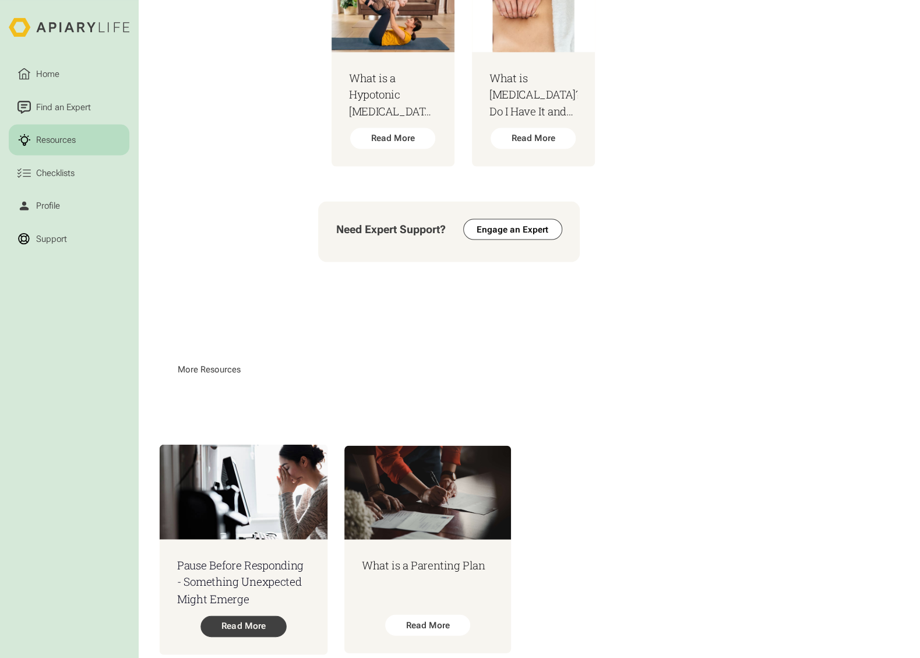
click at [262, 616] on div "Read More" at bounding box center [244, 626] width 86 height 21
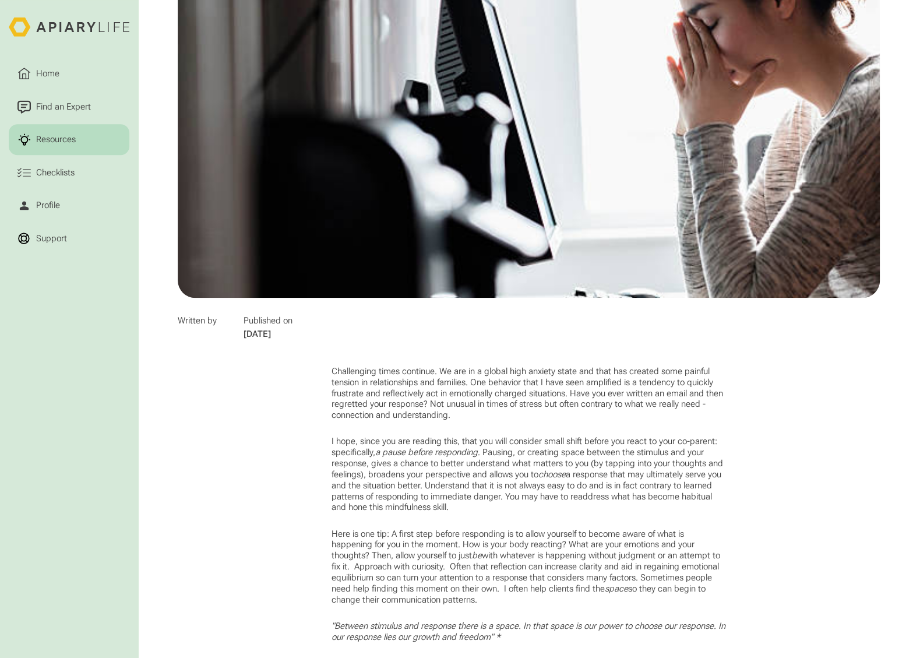
scroll to position [583, 0]
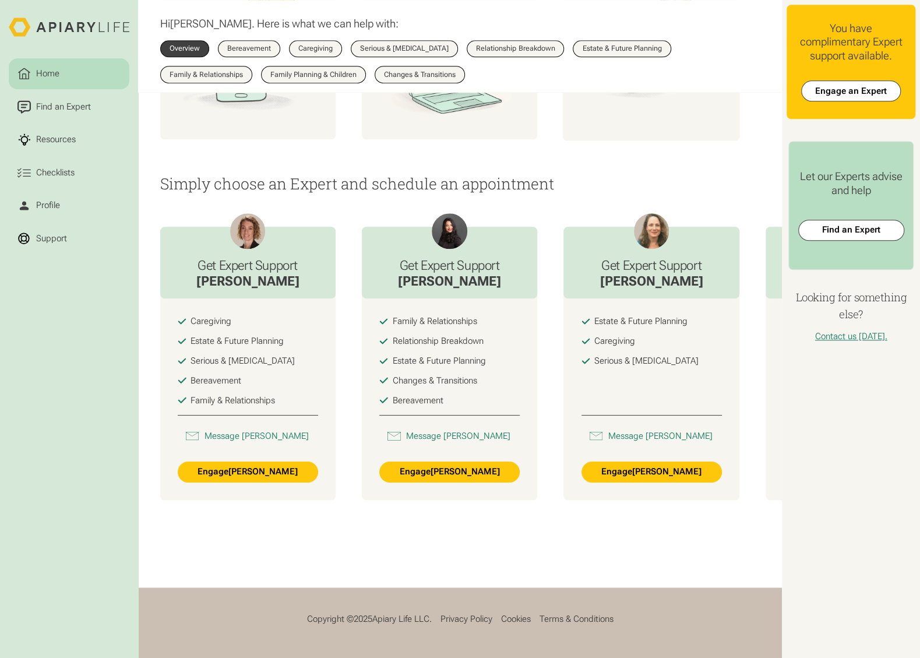
scroll to position [199, 0]
